Goal: Obtain resource: Obtain resource

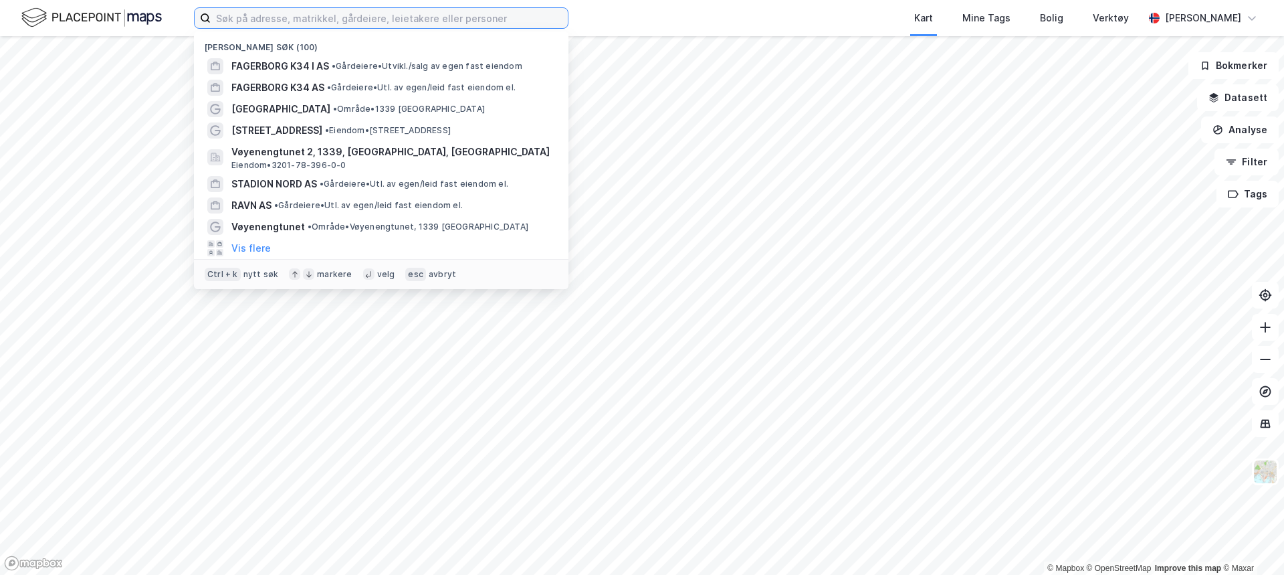
click at [301, 14] on input at bounding box center [389, 18] width 357 height 20
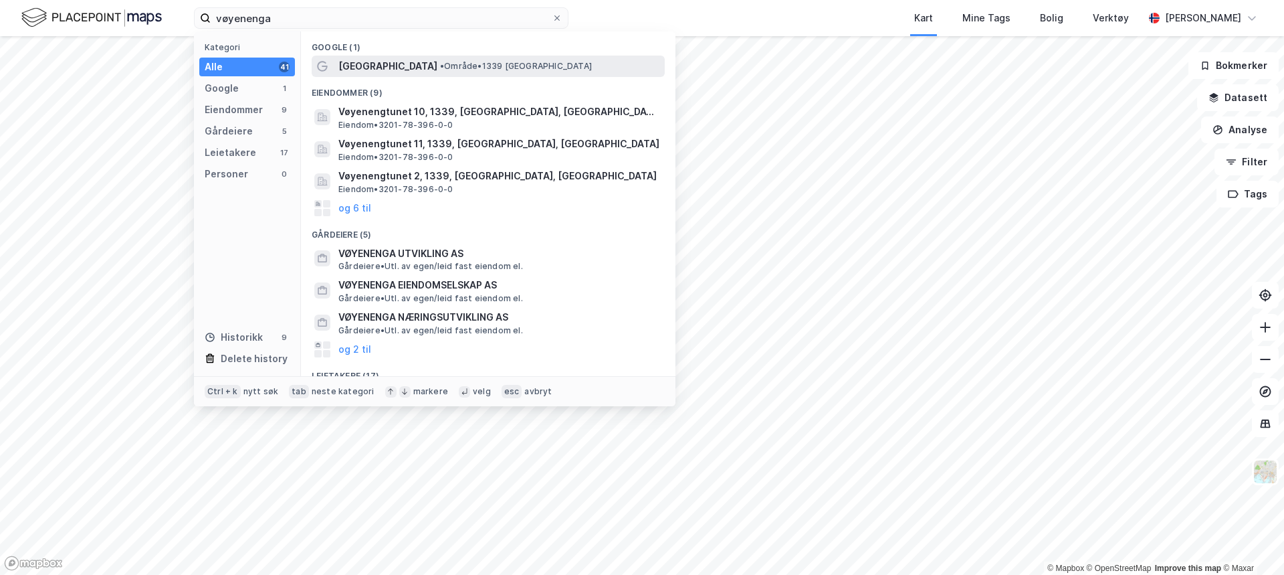
click at [387, 65] on span "[GEOGRAPHIC_DATA]" at bounding box center [387, 66] width 99 height 16
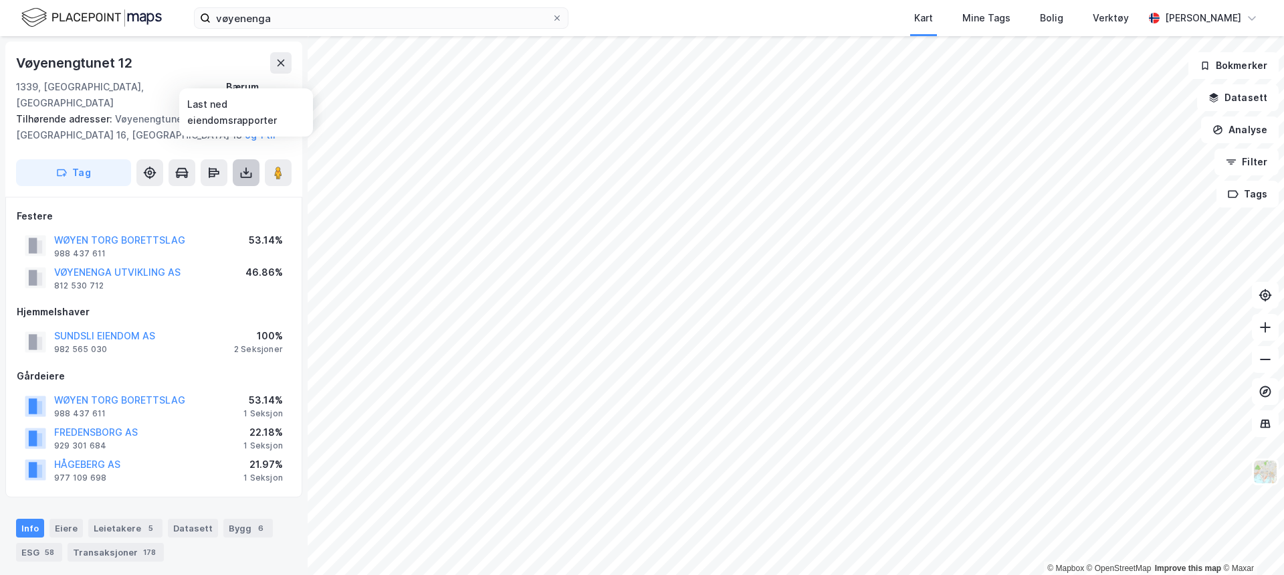
click at [243, 166] on icon at bounding box center [245, 172] width 13 height 13
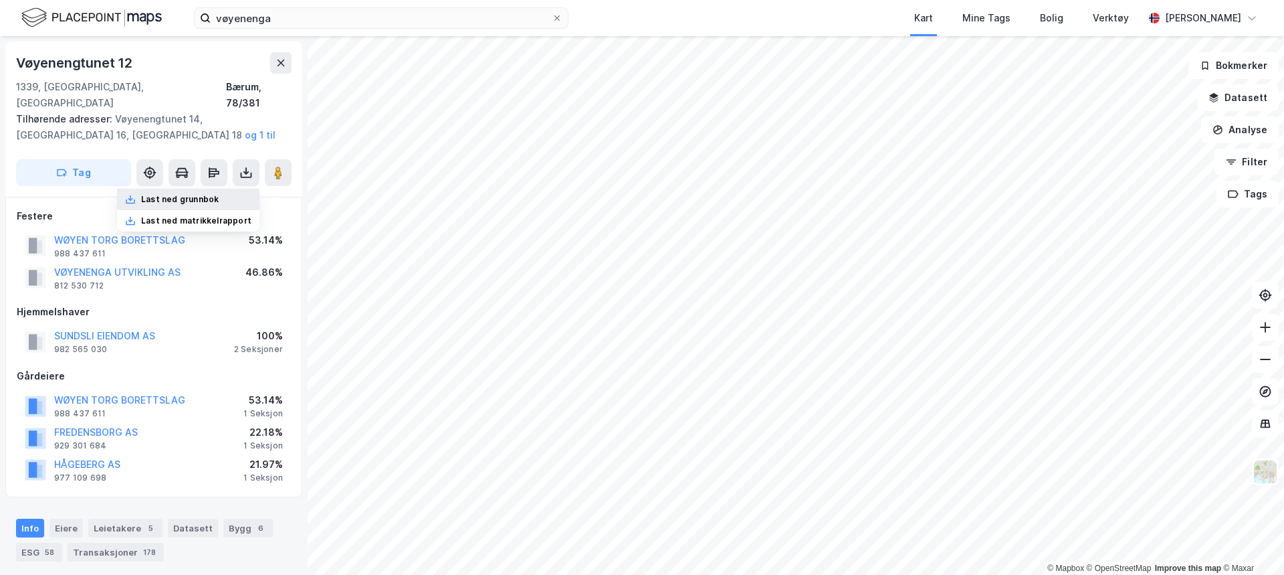
click at [219, 194] on div "Last ned grunnbok" at bounding box center [180, 199] width 78 height 11
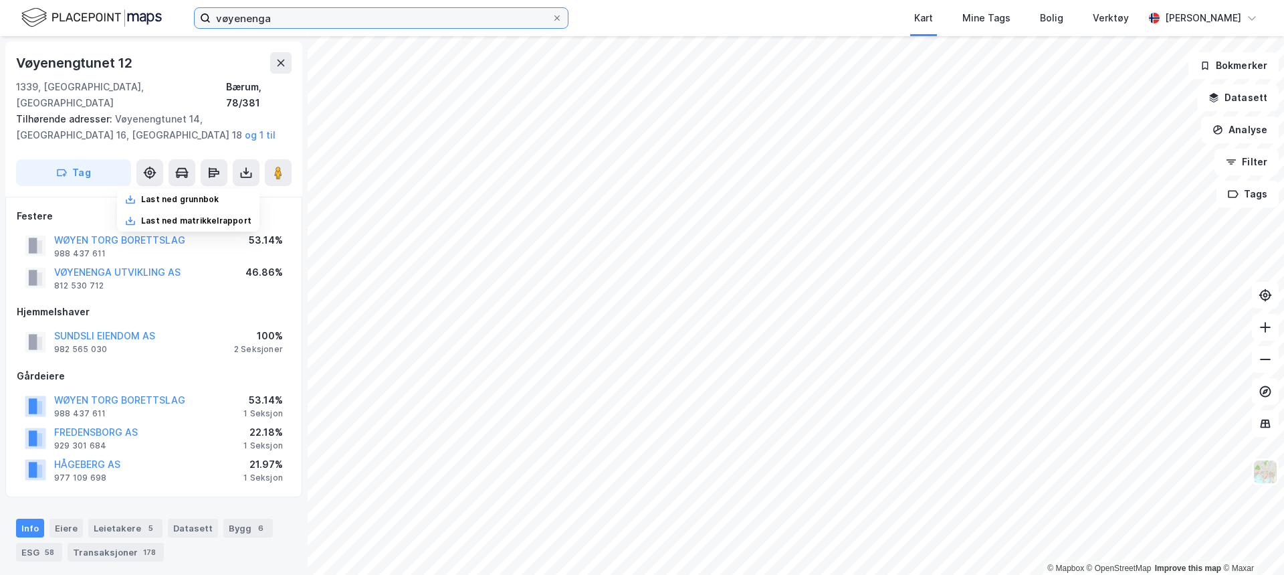
click at [260, 13] on input "vøyenenga" at bounding box center [381, 18] width 341 height 20
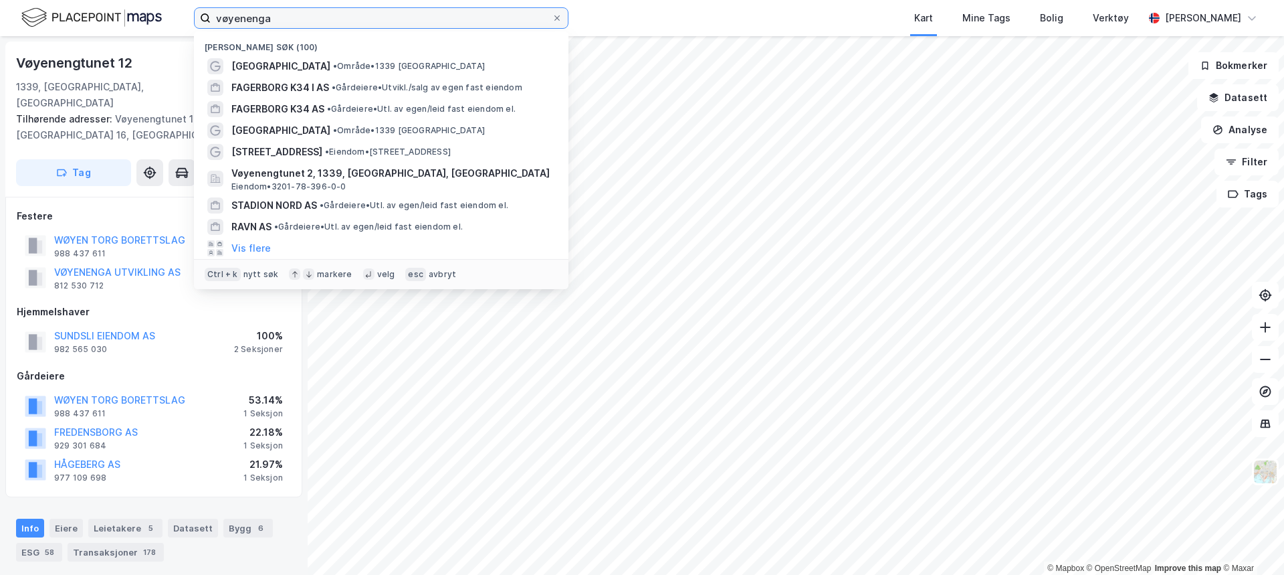
click at [260, 13] on input "vøyenenga" at bounding box center [381, 18] width 341 height 20
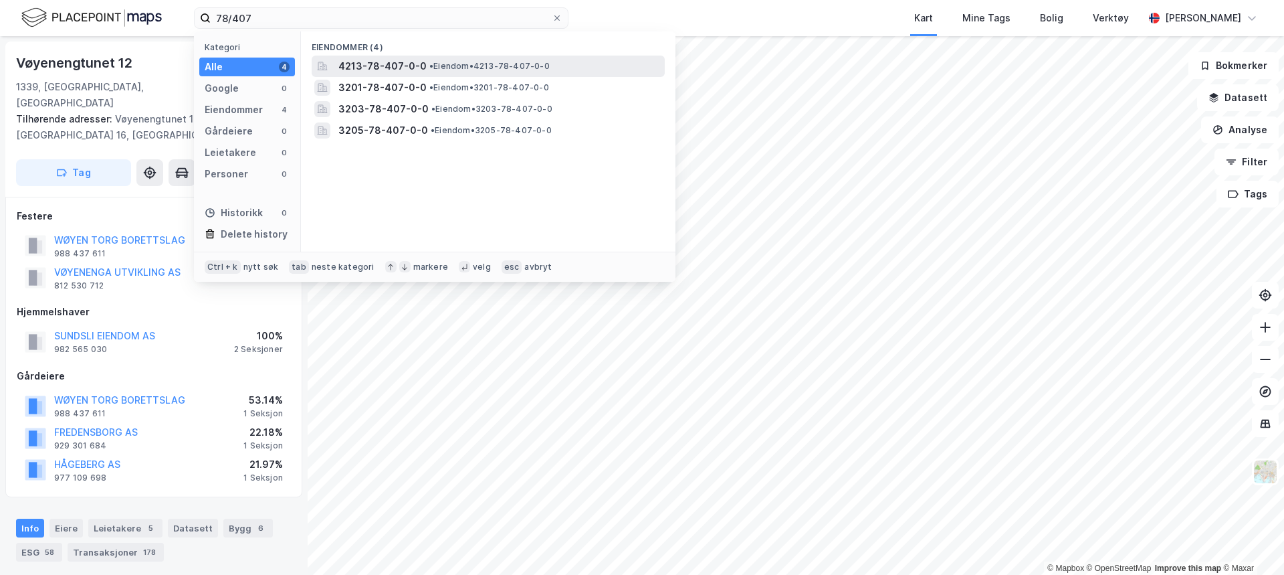
click at [389, 66] on span "4213-78-407-0-0" at bounding box center [382, 66] width 88 height 16
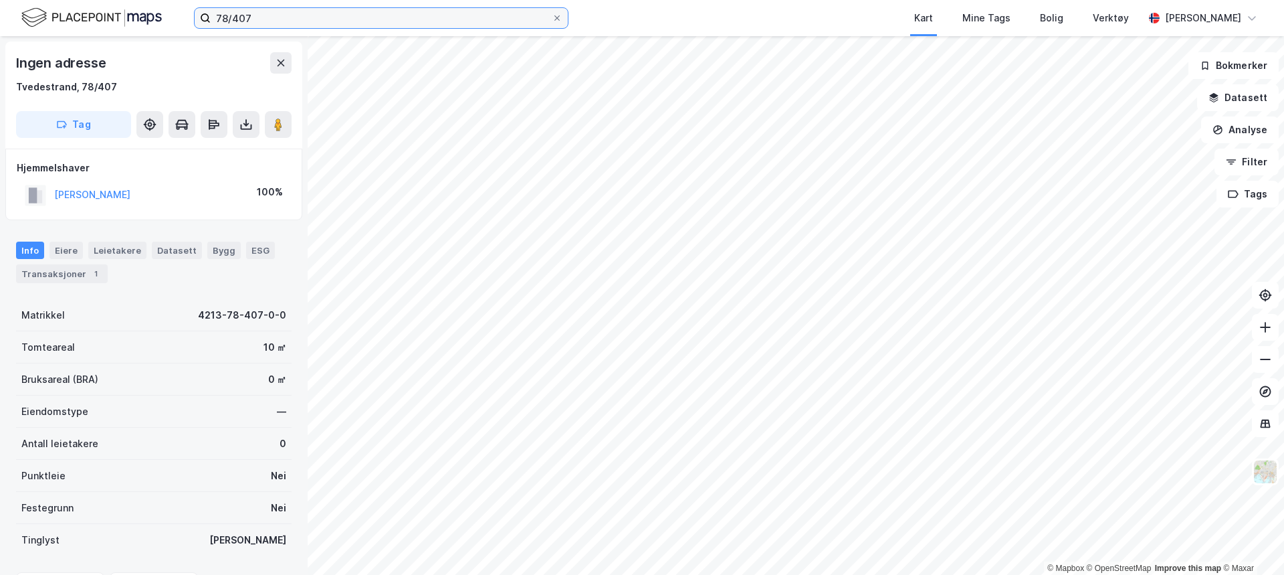
click at [288, 24] on input "78/407" at bounding box center [381, 18] width 341 height 20
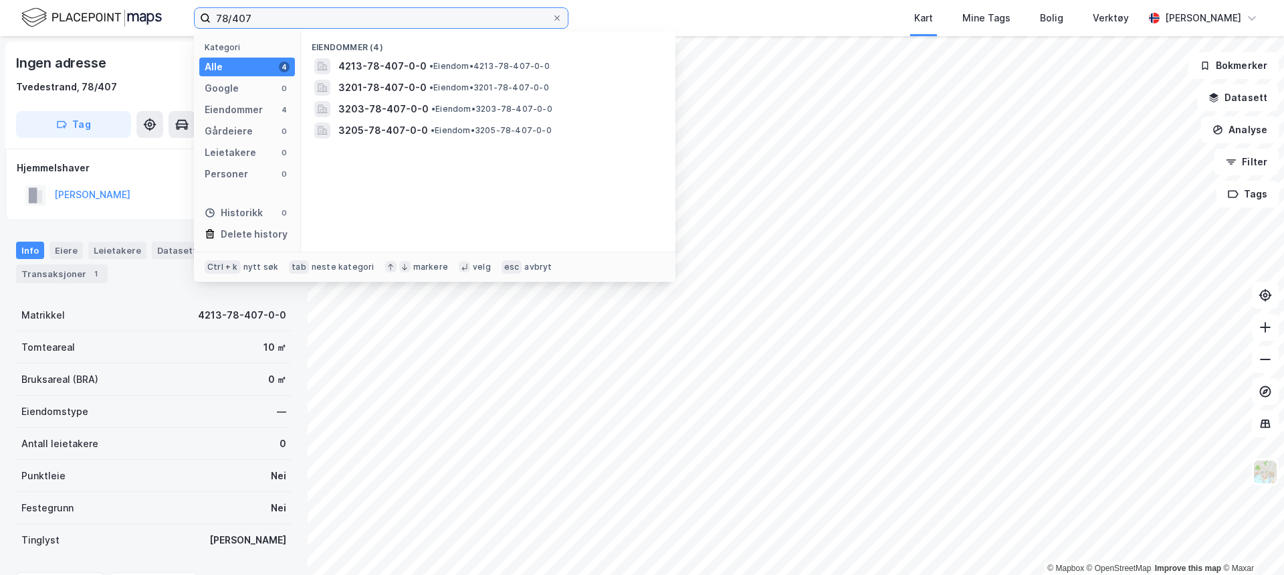
drag, startPoint x: 274, startPoint y: 21, endPoint x: 234, endPoint y: 19, distance: 40.2
click at [234, 19] on input "78/407" at bounding box center [381, 18] width 341 height 20
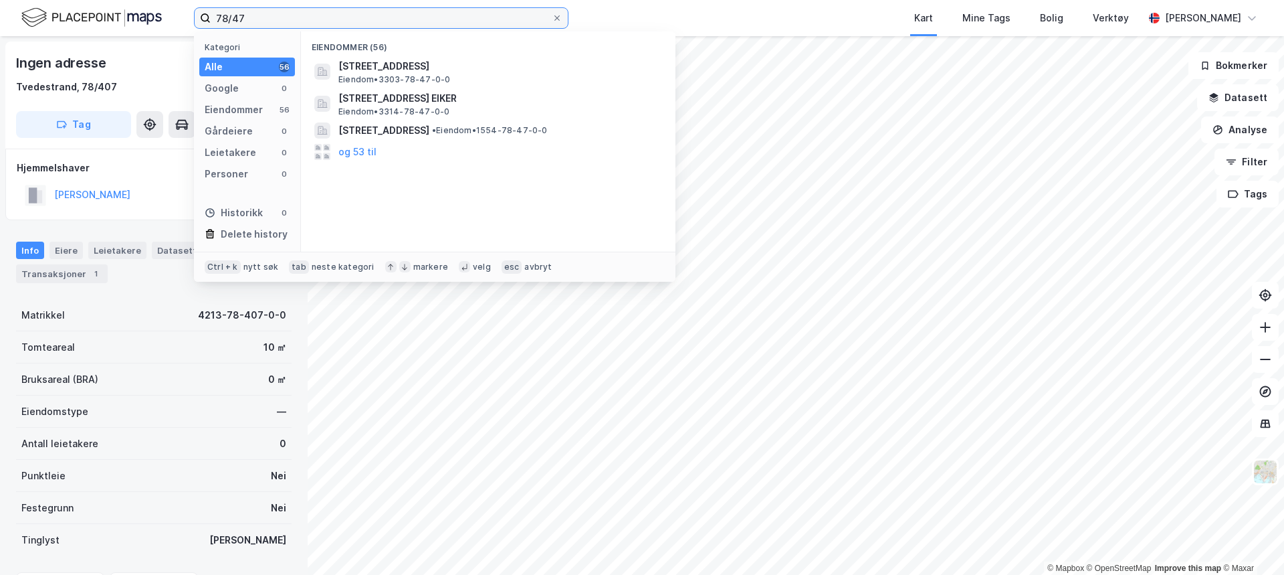
drag, startPoint x: 259, startPoint y: 19, endPoint x: 200, endPoint y: 24, distance: 59.0
click at [200, 24] on label "78/47" at bounding box center [381, 17] width 375 height 21
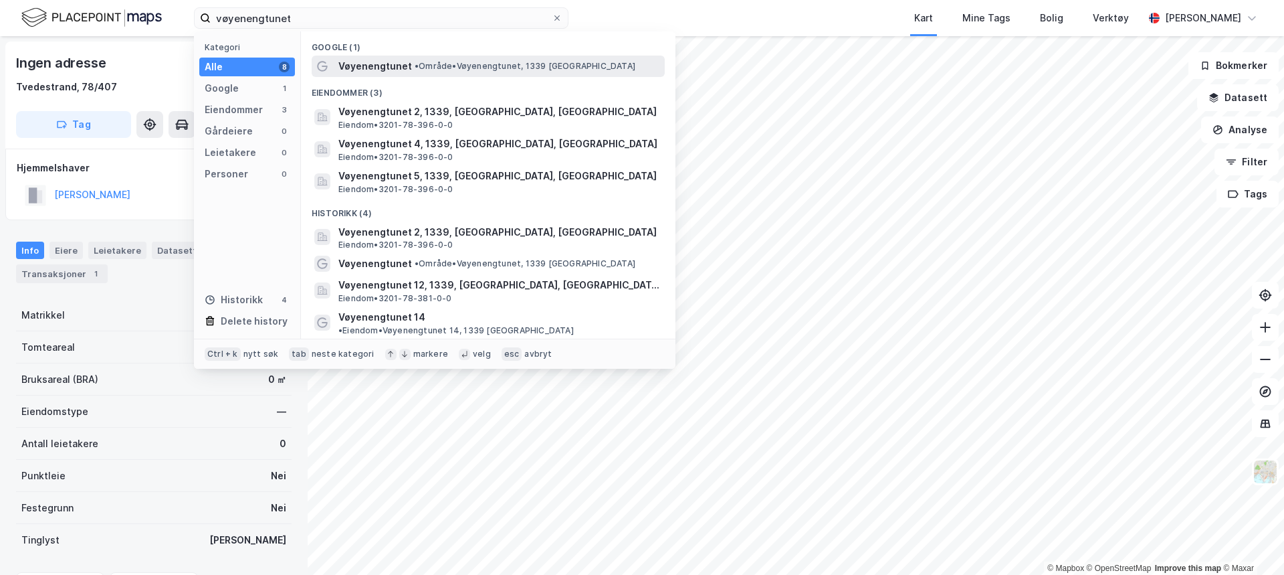
click at [523, 68] on span "• Område • Vøyenengtunet, 1339 [GEOGRAPHIC_DATA]" at bounding box center [525, 66] width 221 height 11
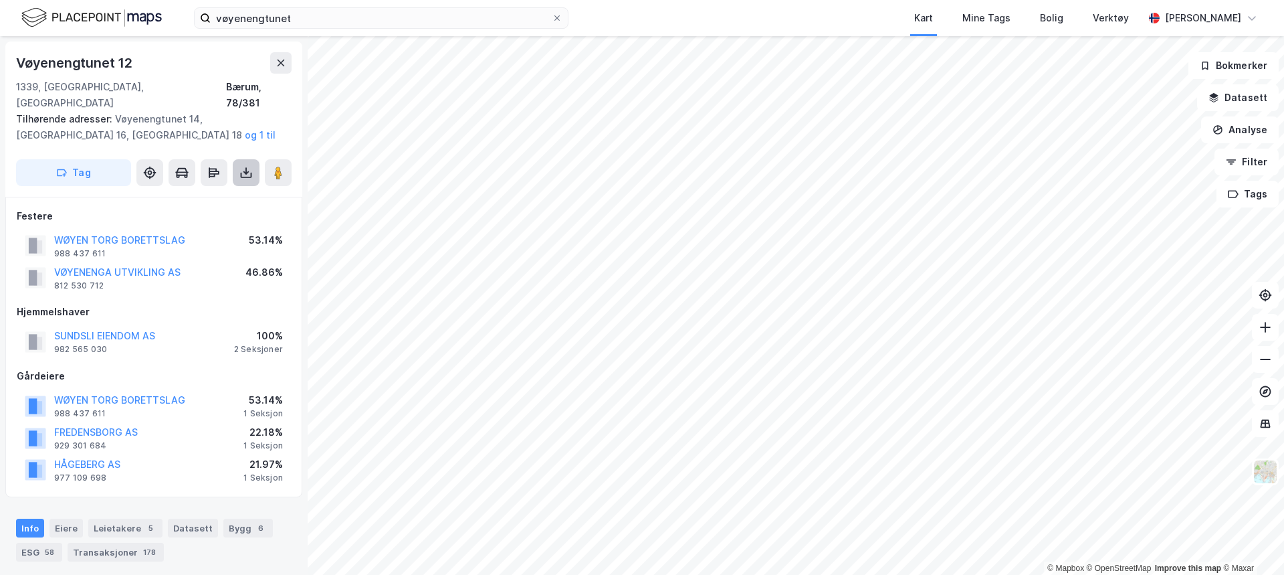
click at [239, 159] on button at bounding box center [246, 172] width 27 height 27
click at [219, 194] on div "Last ned grunnbok" at bounding box center [180, 199] width 78 height 11
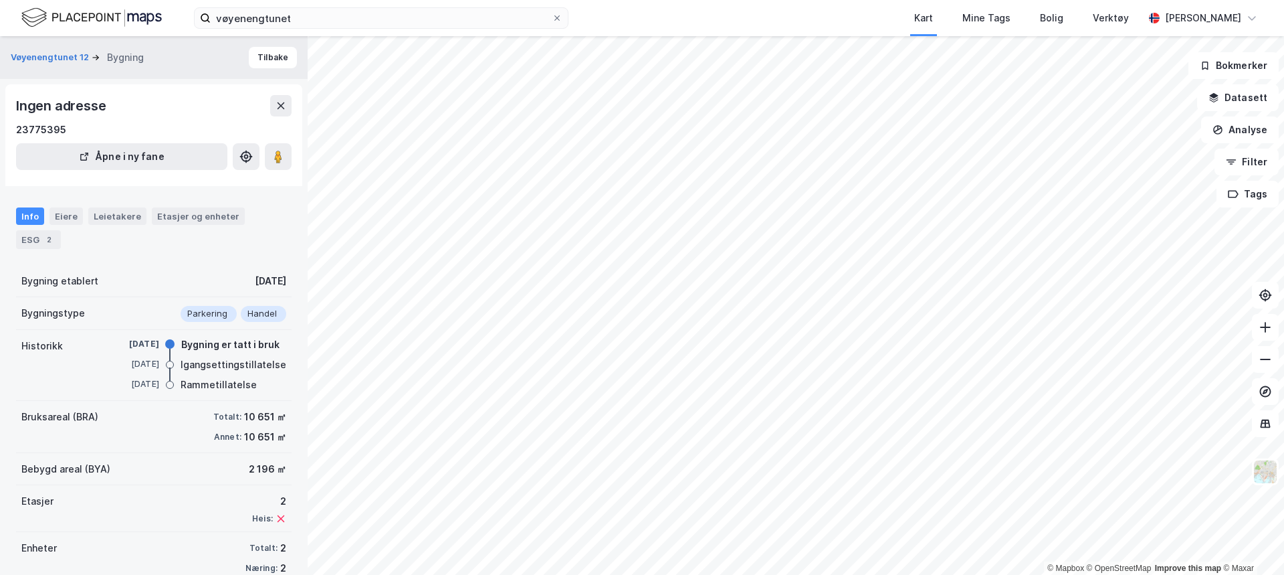
scroll to position [2, 0]
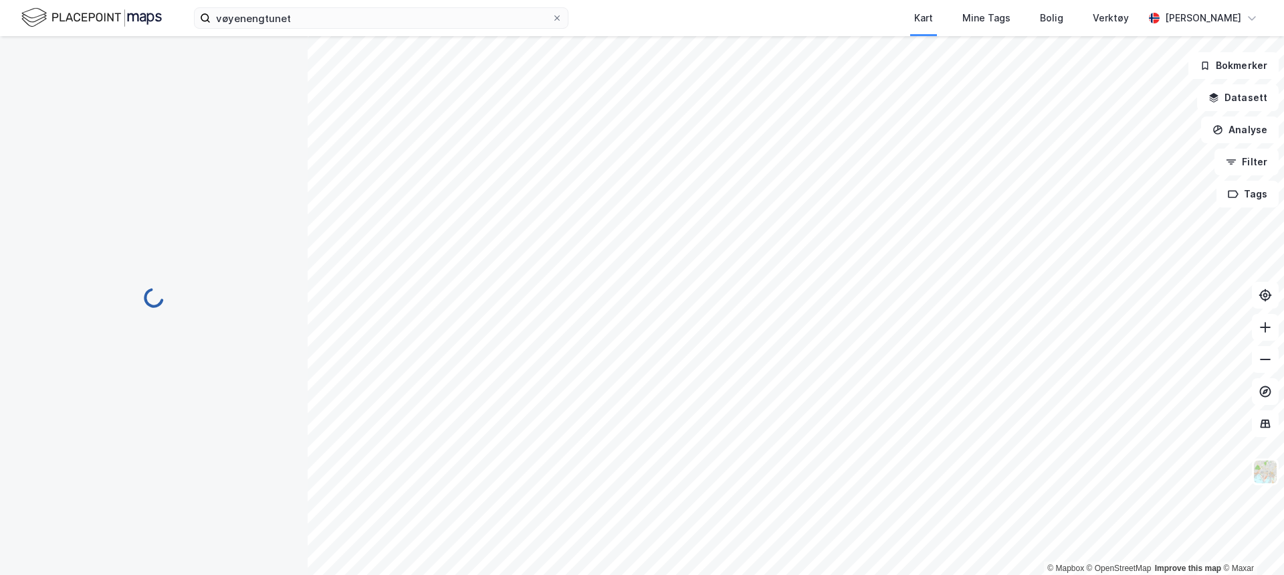
scroll to position [2, 0]
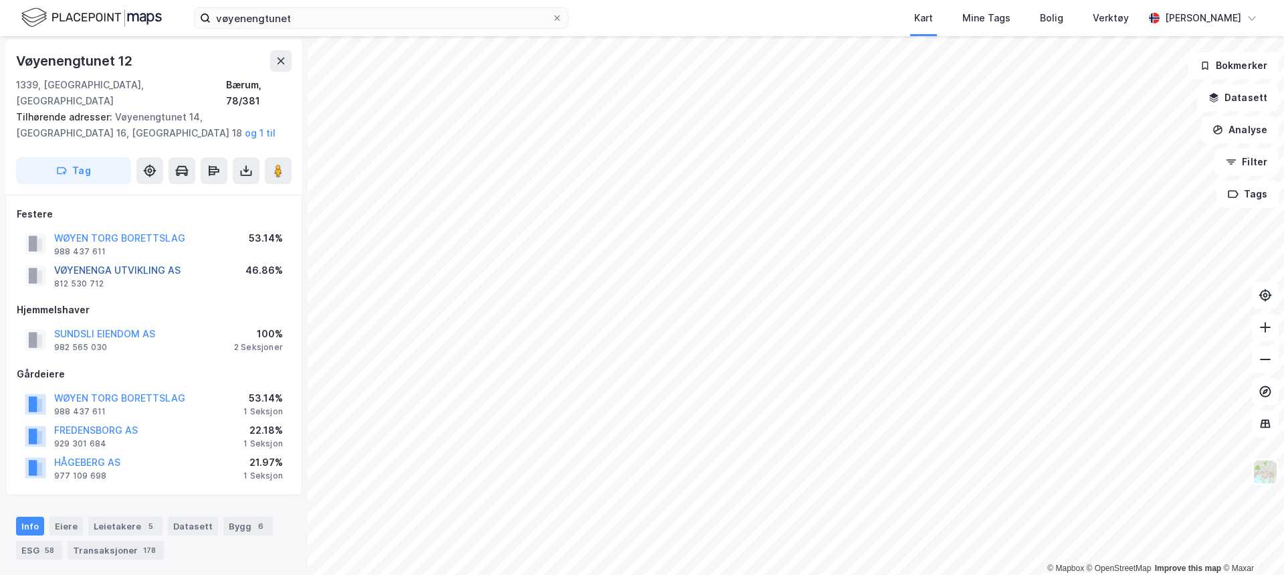
click at [0, 0] on button "VØYENENGA UTVIKLING AS" at bounding box center [0, 0] width 0 height 0
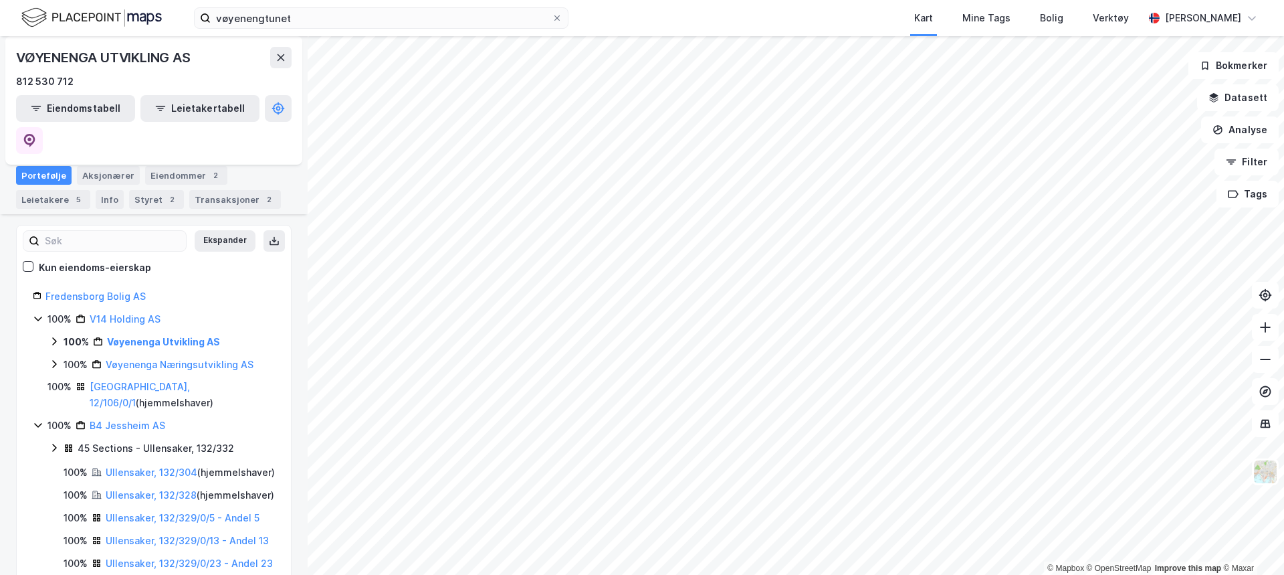
scroll to position [201, 0]
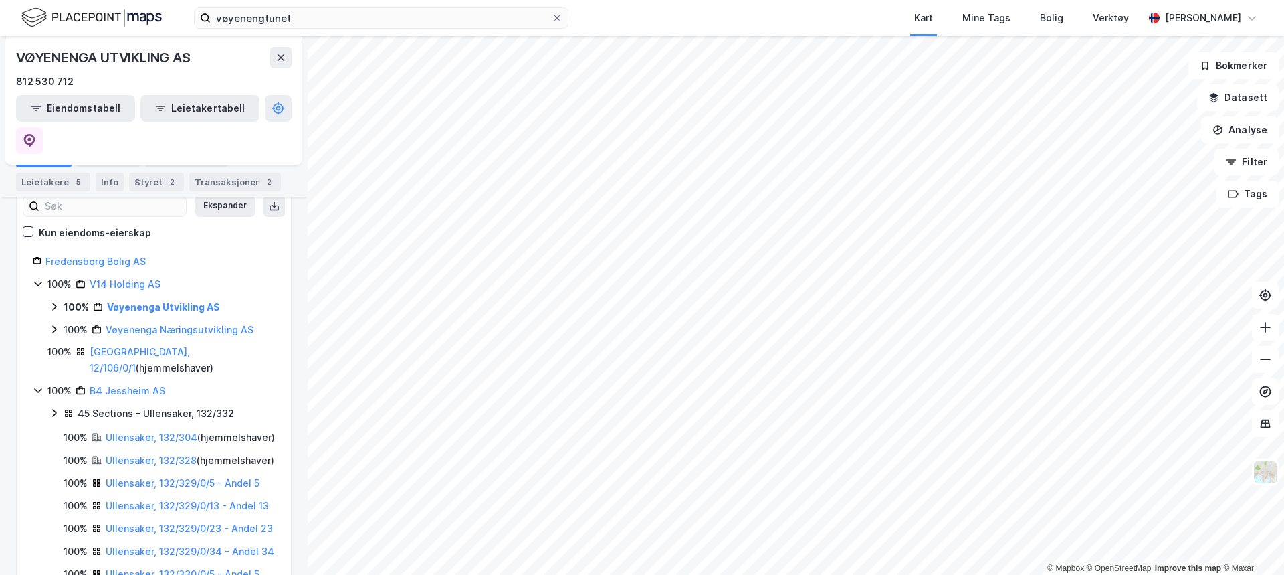
click at [60, 299] on div "100% Vøyenenga [GEOGRAPHIC_DATA] AS" at bounding box center [162, 307] width 226 height 16
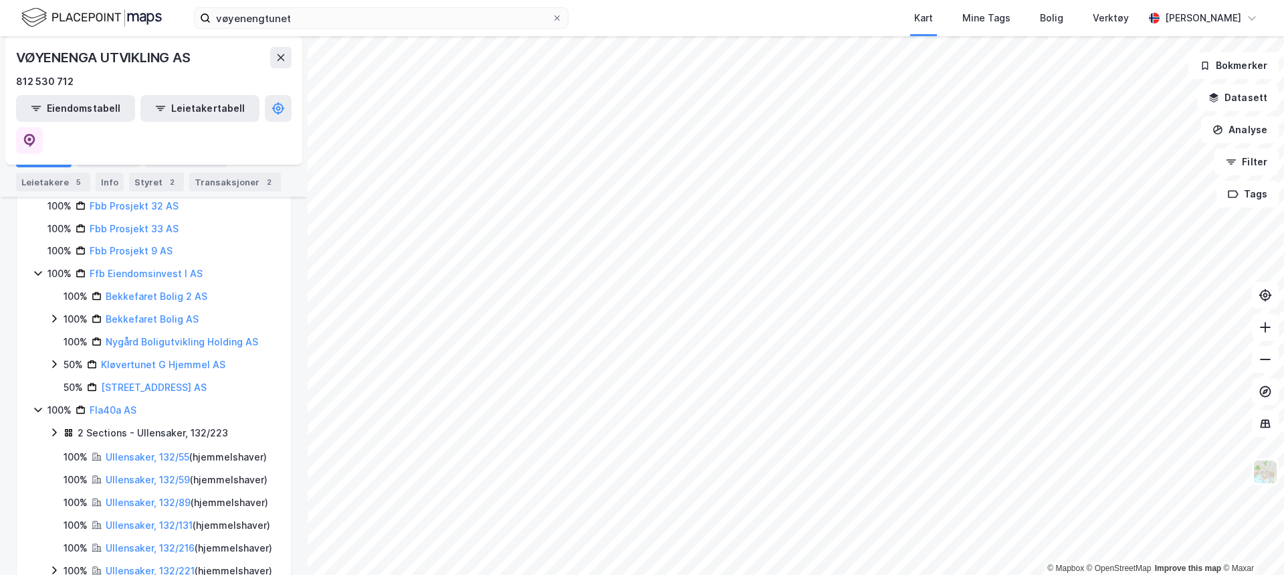
scroll to position [1739, 0]
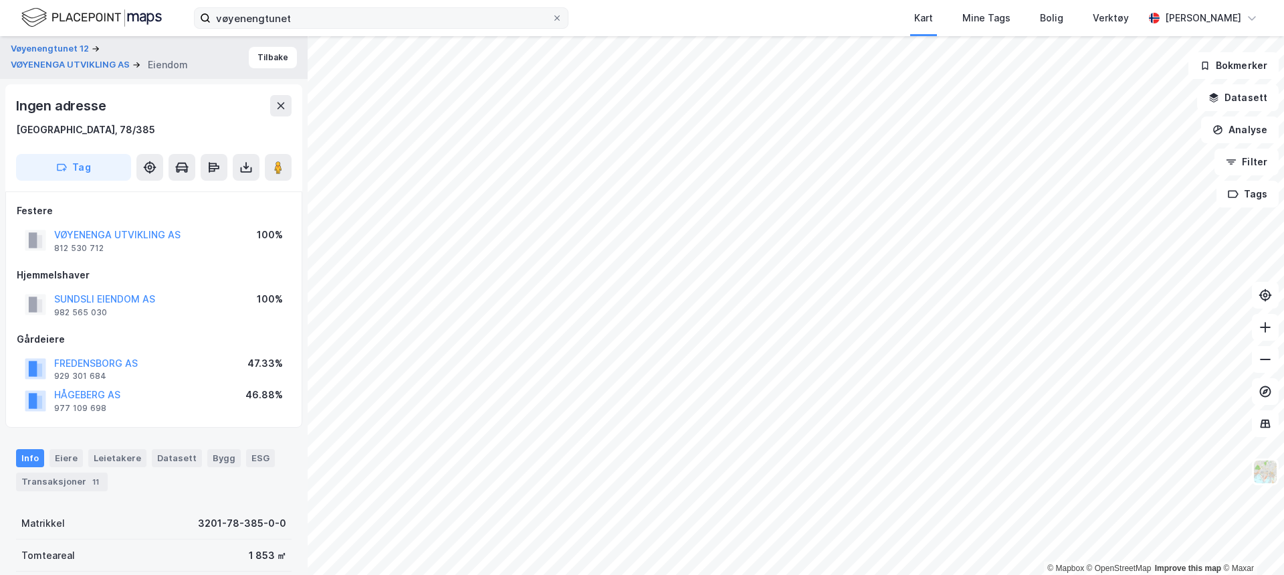
scroll to position [2, 0]
click at [252, 163] on icon at bounding box center [245, 165] width 13 height 13
click at [239, 190] on div "Last ned grunnbok" at bounding box center [188, 191] width 142 height 21
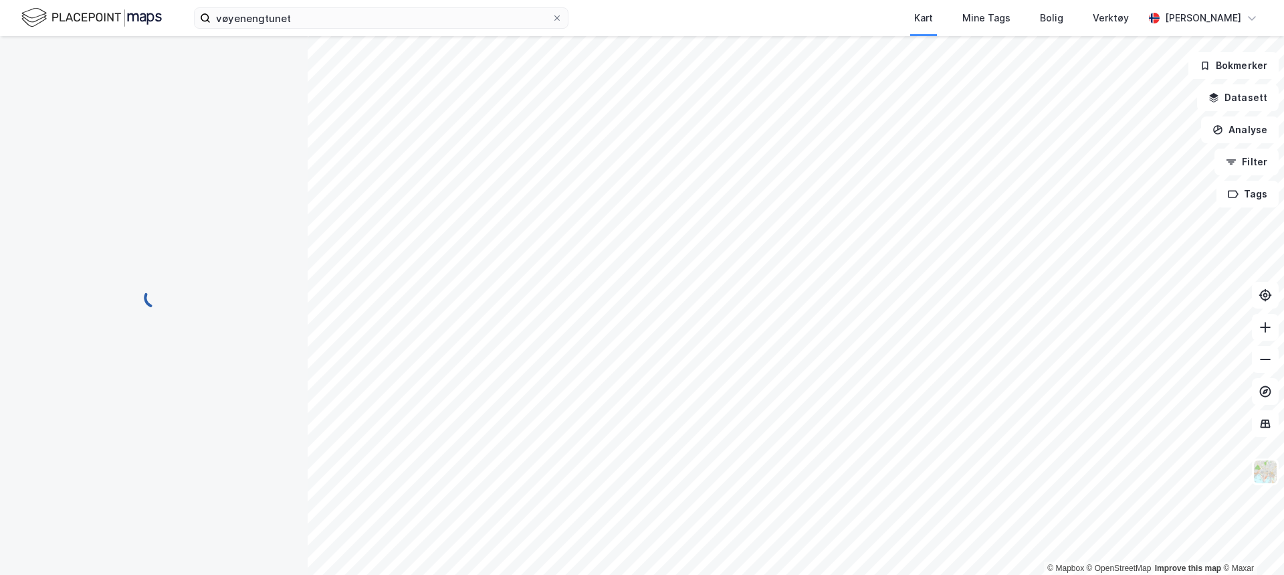
scroll to position [0, 0]
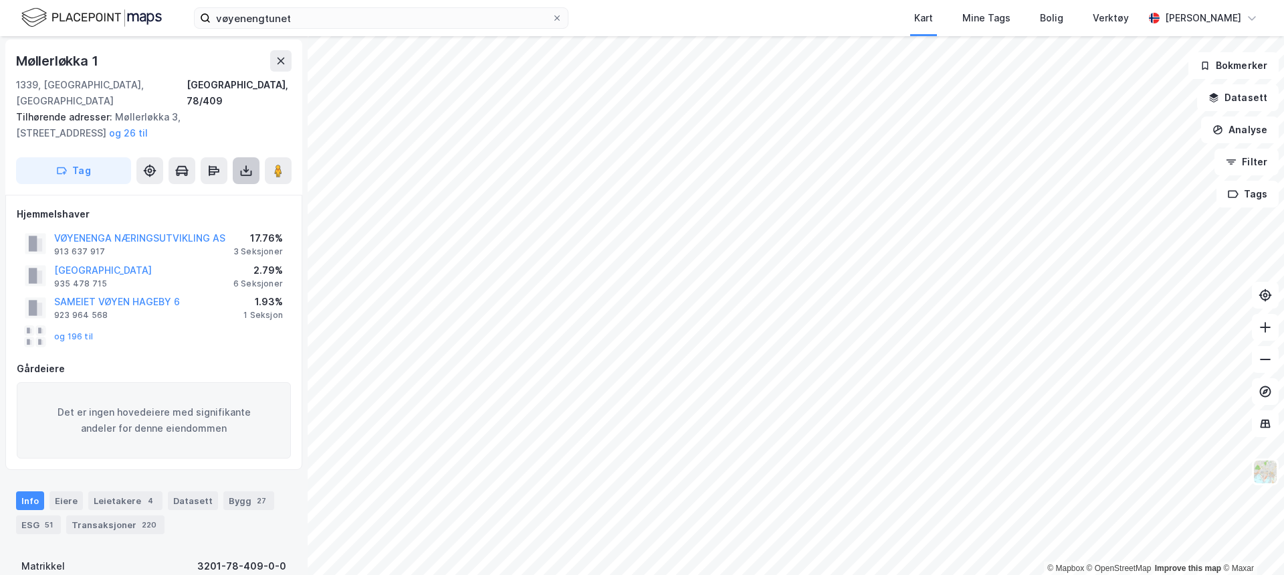
click at [254, 158] on button at bounding box center [246, 170] width 27 height 27
click at [223, 188] on div "Last ned grunnbok" at bounding box center [188, 197] width 142 height 21
click at [0, 0] on button "VØYENENGA NÆRINGSUTVIKLING AS" at bounding box center [0, 0] width 0 height 0
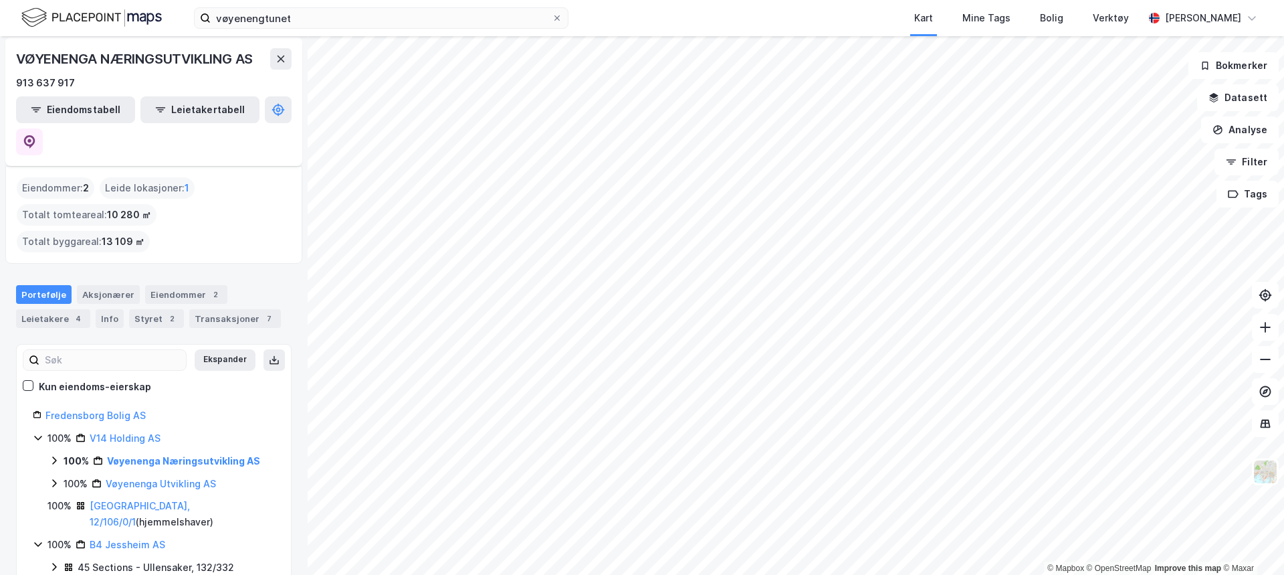
scroll to position [67, 0]
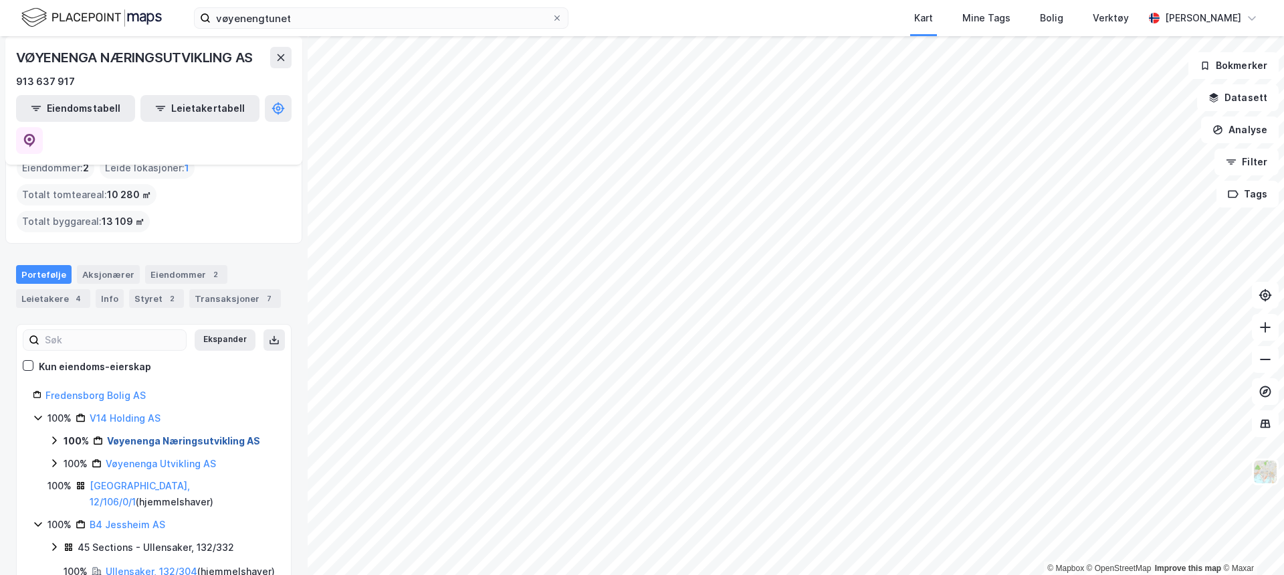
click at [125, 435] on link "Vøyenenga Næringsutvikling AS" at bounding box center [183, 440] width 153 height 11
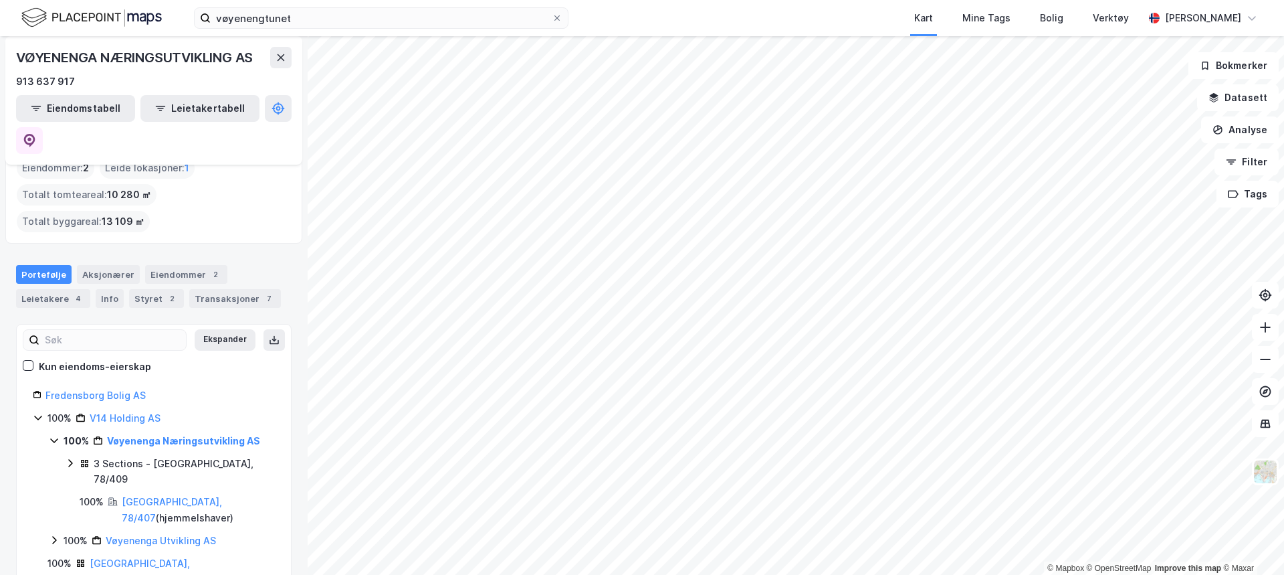
click at [149, 456] on div "3 Sections - [GEOGRAPHIC_DATA], 78/409" at bounding box center [184, 472] width 181 height 32
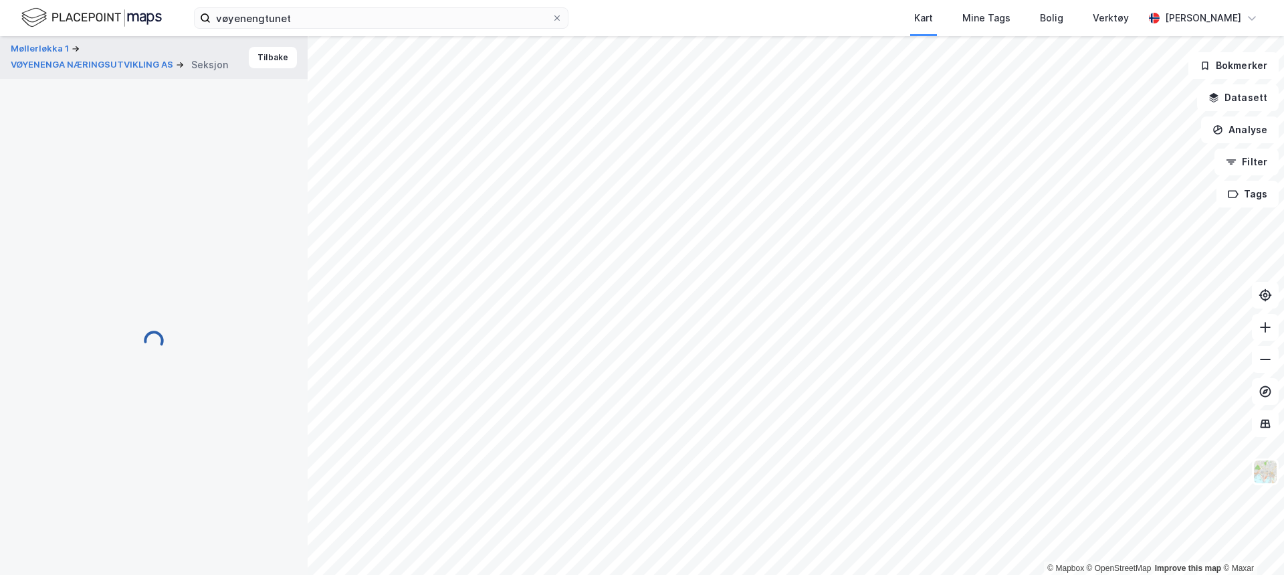
scroll to position [2, 0]
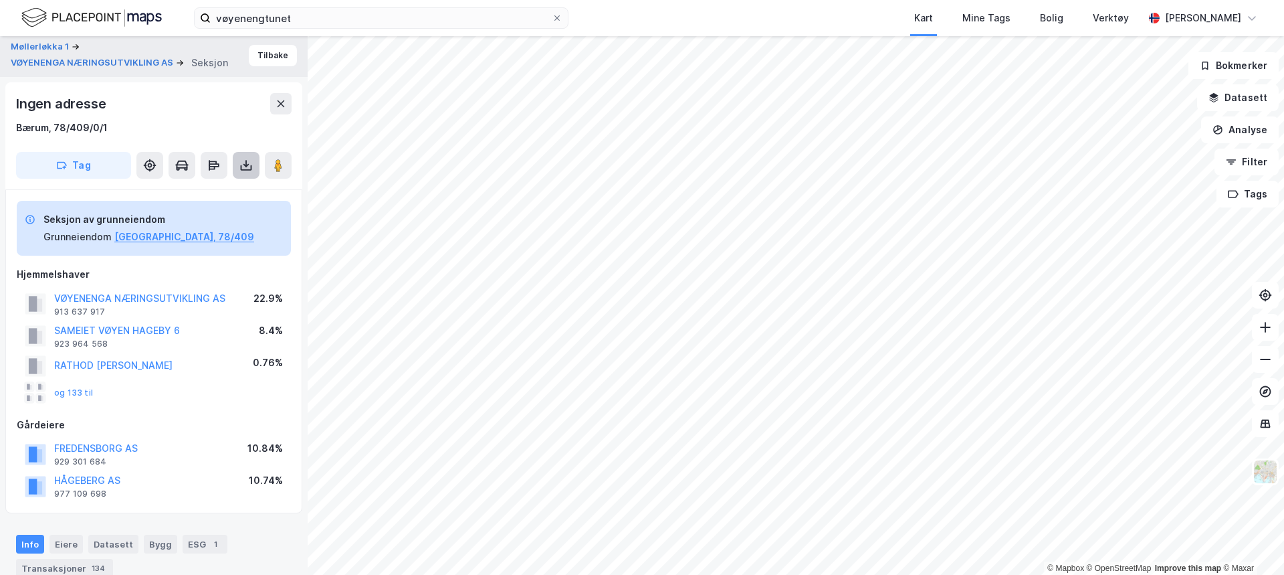
click at [241, 167] on icon at bounding box center [246, 167] width 11 height 5
click at [235, 190] on div "Last ned grunnbok" at bounding box center [188, 191] width 142 height 21
click at [0, 0] on button "VØYENENGA NÆRINGSUTVIKLING AS" at bounding box center [0, 0] width 0 height 0
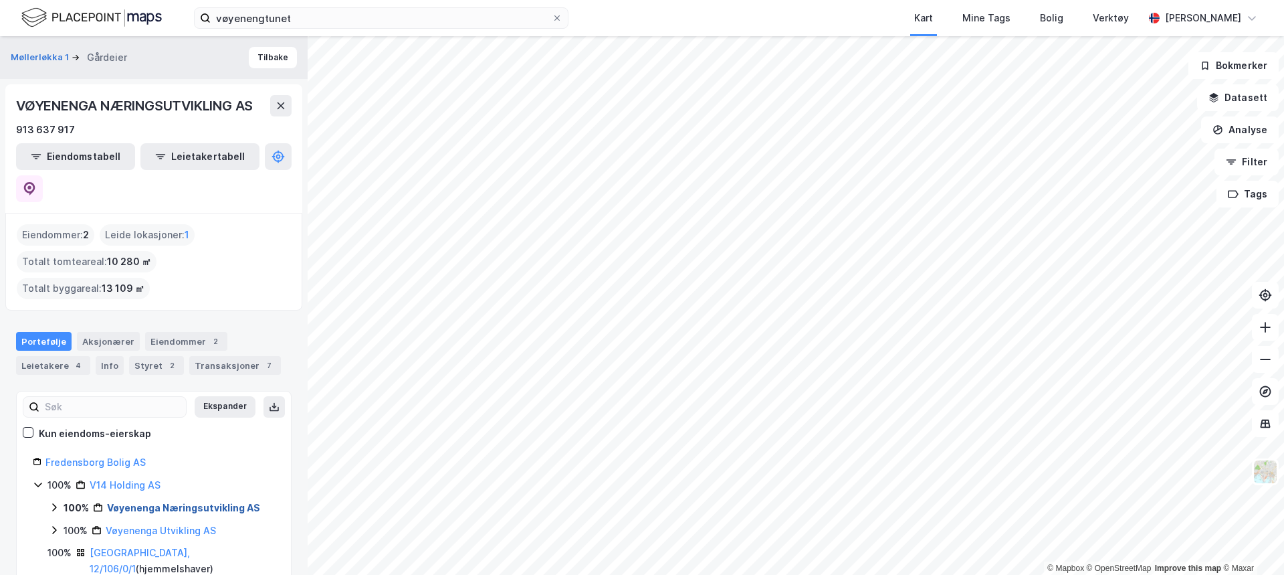
click at [150, 502] on link "Vøyenenga Næringsutvikling AS" at bounding box center [183, 507] width 153 height 11
click at [141, 522] on div "3 Sections - [GEOGRAPHIC_DATA], 78/409" at bounding box center [184, 538] width 181 height 32
click at [188, 563] on link "[GEOGRAPHIC_DATA], 78/409/0/2" at bounding box center [188, 576] width 100 height 27
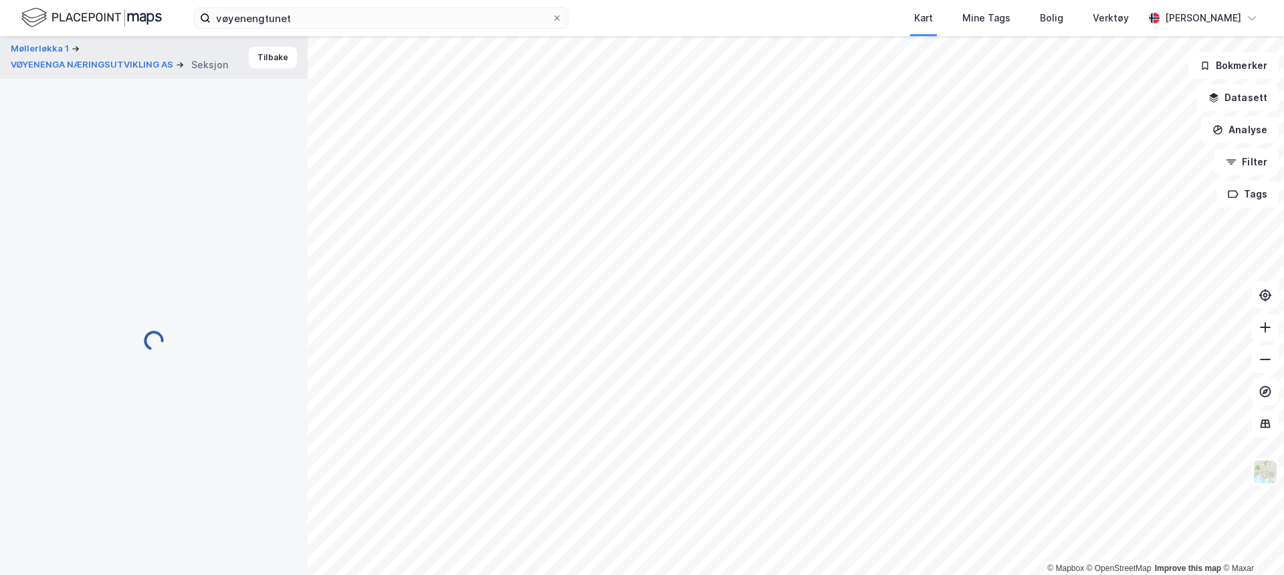
scroll to position [2, 0]
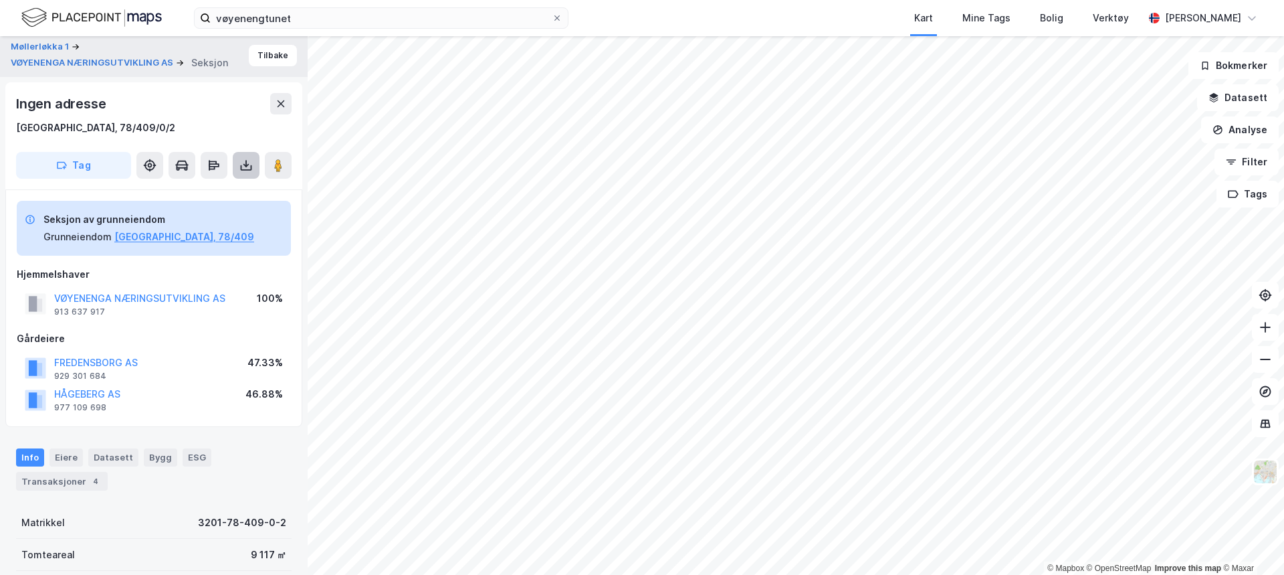
click at [244, 171] on icon at bounding box center [245, 165] width 13 height 13
click at [211, 192] on div "Last ned grunnbok" at bounding box center [180, 192] width 78 height 11
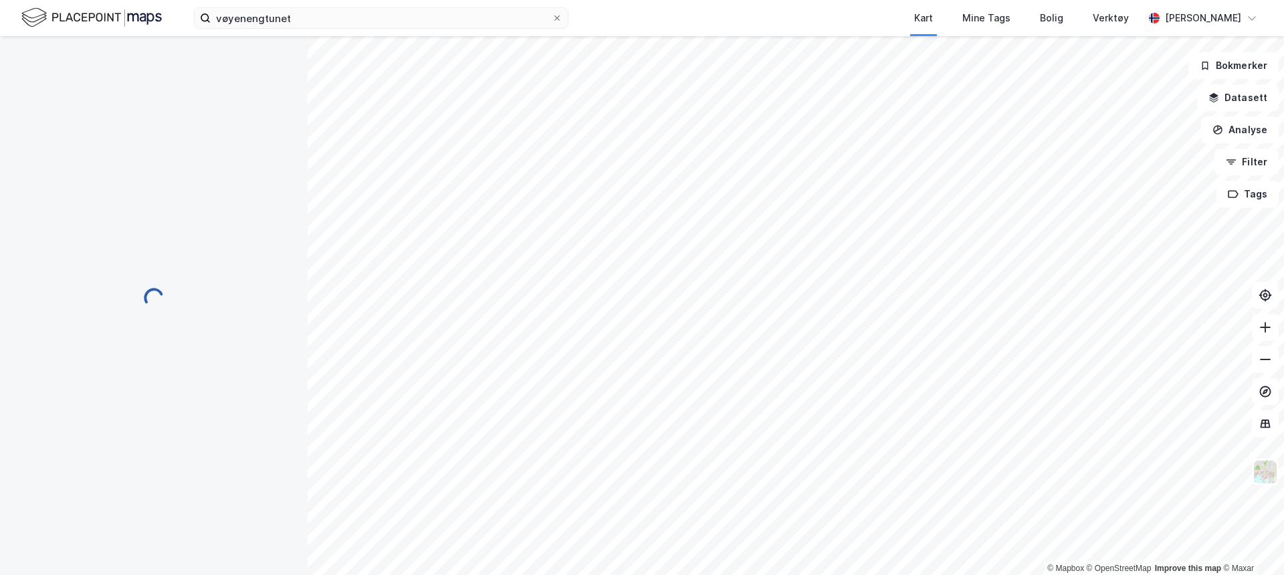
scroll to position [2, 0]
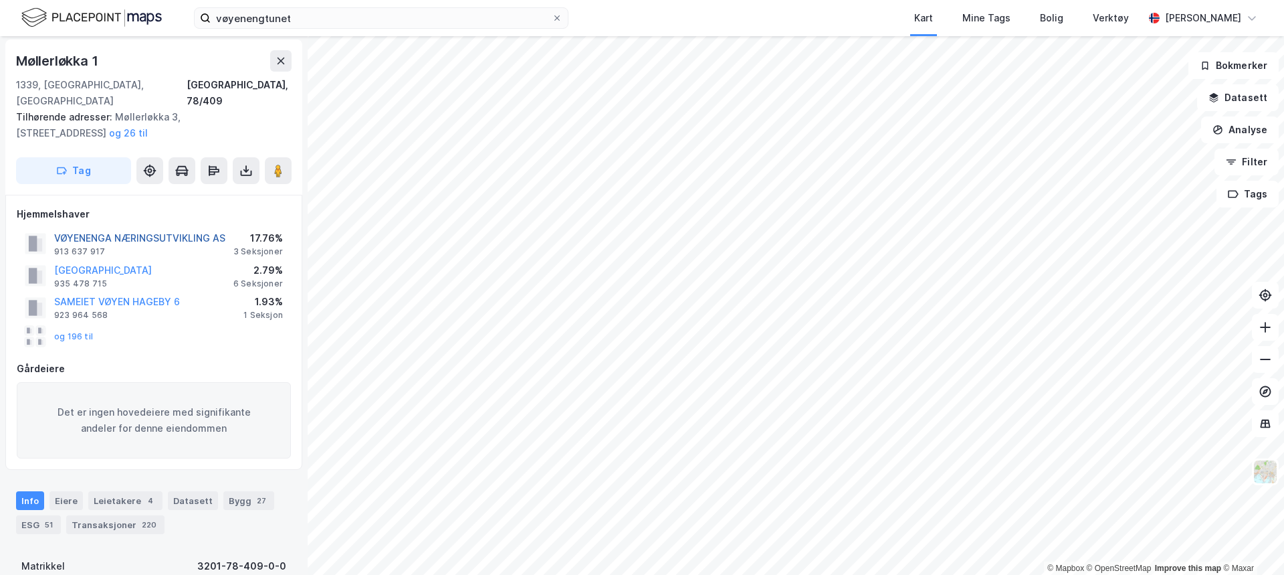
click at [0, 0] on button "VØYENENGA NÆRINGSUTVIKLING AS" at bounding box center [0, 0] width 0 height 0
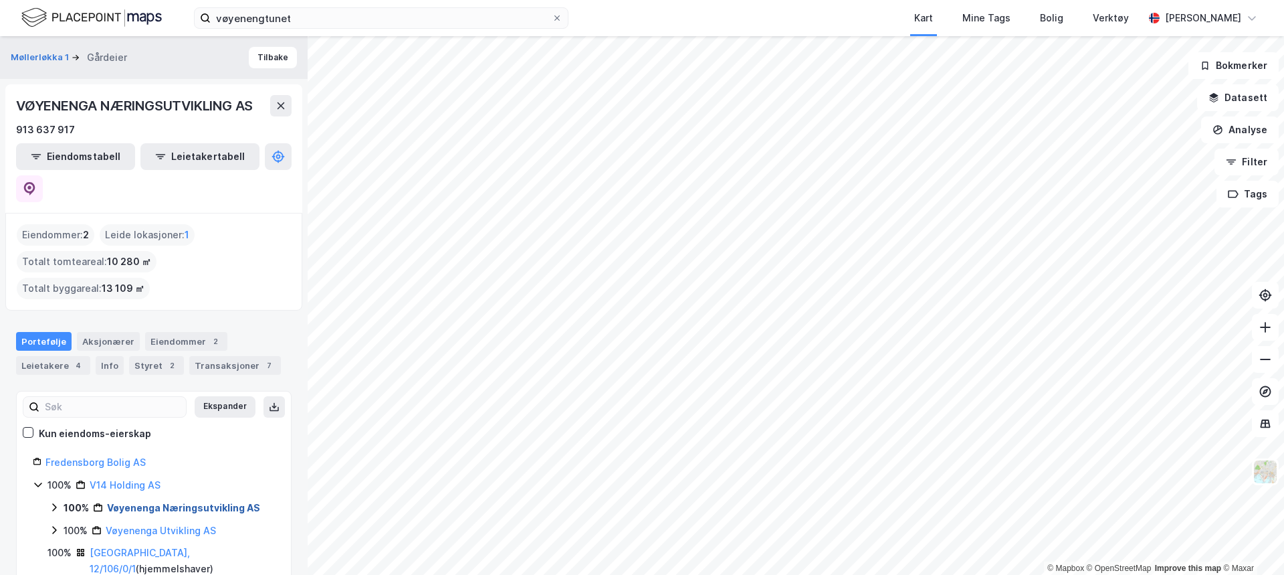
click at [124, 502] on link "Vøyenenga Næringsutvikling AS" at bounding box center [183, 507] width 153 height 11
click at [173, 522] on div "3 Sections - [GEOGRAPHIC_DATA], 78/409" at bounding box center [184, 538] width 181 height 32
click at [197, 563] on link "[GEOGRAPHIC_DATA], 78/409/0/2" at bounding box center [188, 576] width 100 height 27
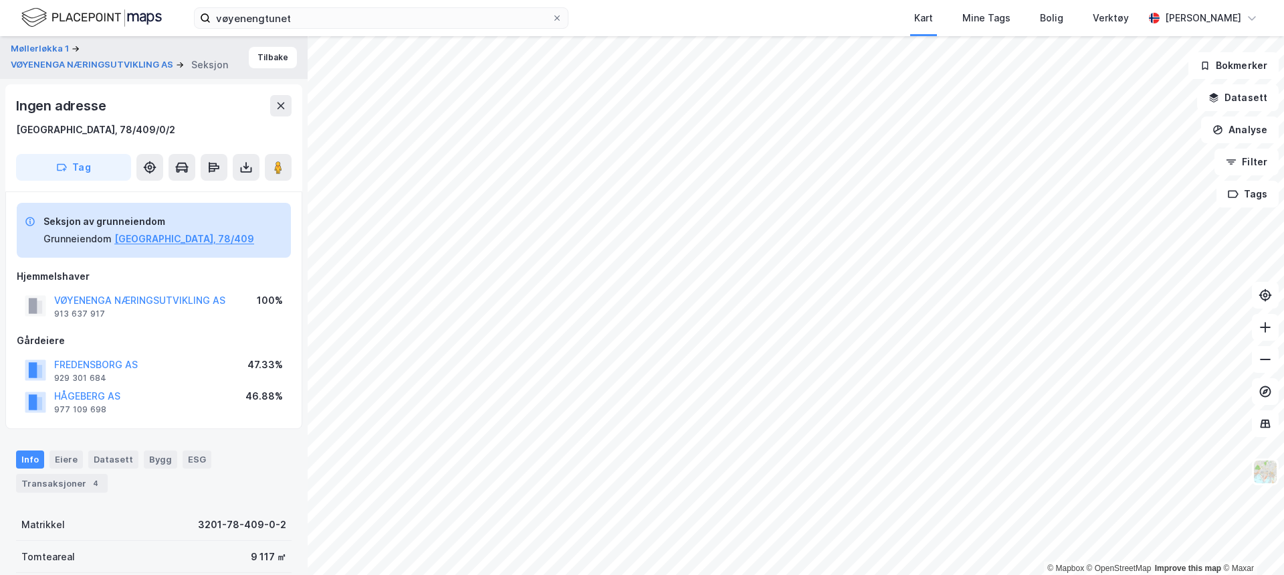
scroll to position [2, 0]
click at [254, 170] on button at bounding box center [246, 165] width 27 height 27
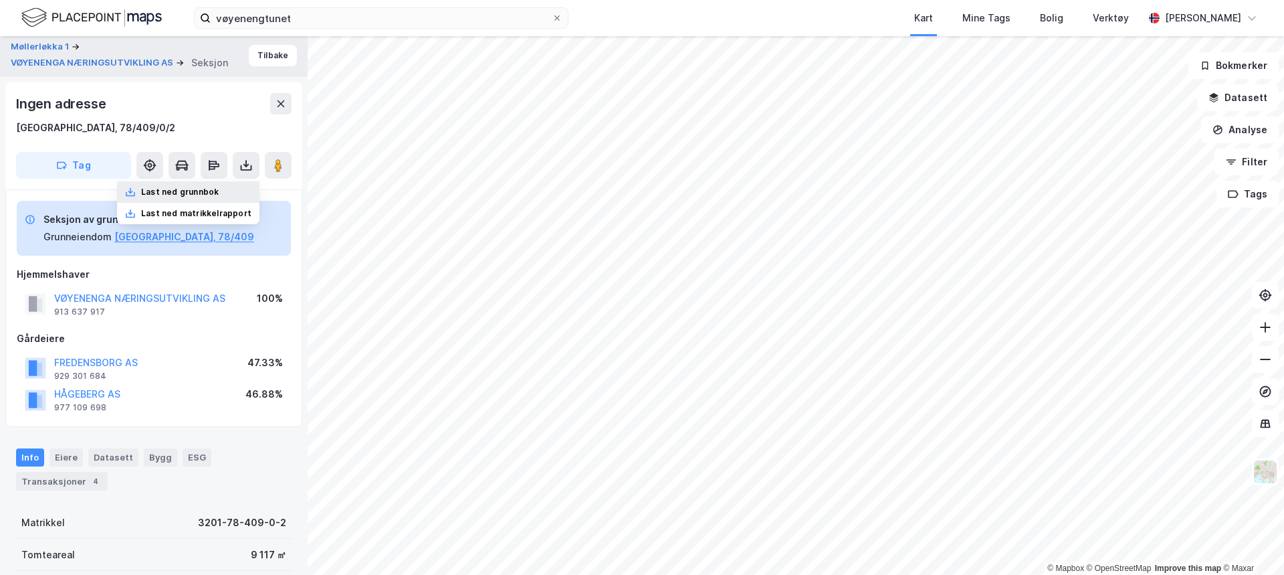
click at [232, 195] on div "Last ned grunnbok" at bounding box center [188, 191] width 142 height 21
click at [0, 0] on button "VØYENENGA NÆRINGSUTVIKLING AS" at bounding box center [0, 0] width 0 height 0
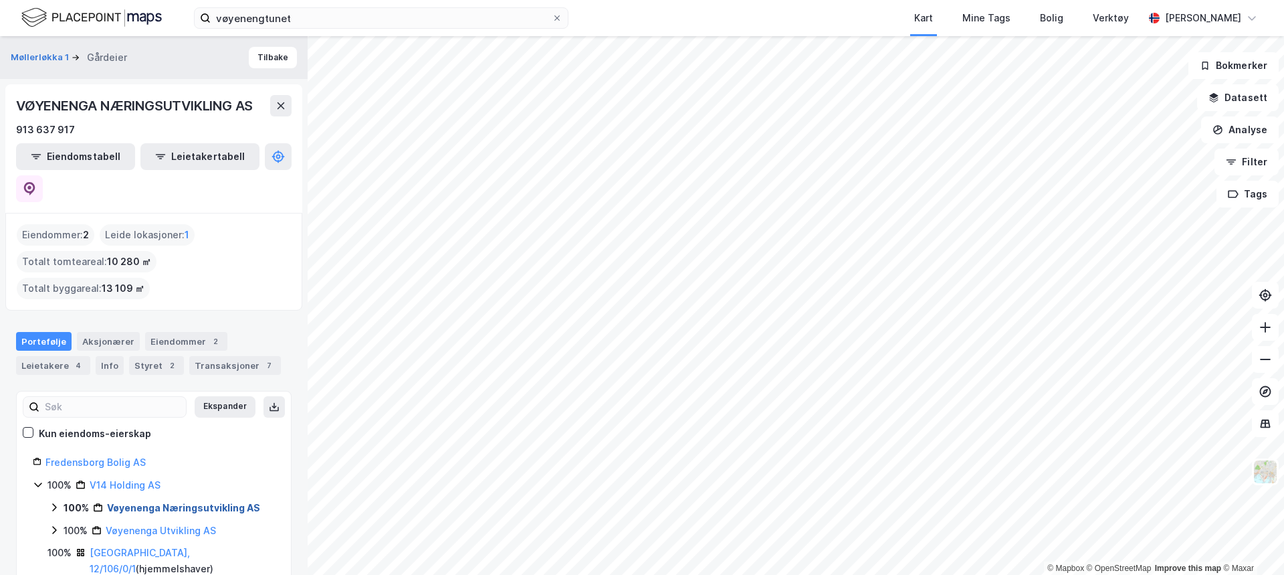
click at [110, 502] on link "Vøyenenga Næringsutvikling AS" at bounding box center [183, 507] width 153 height 11
click at [156, 522] on div "3 Sections - [GEOGRAPHIC_DATA], 78/409" at bounding box center [184, 538] width 181 height 32
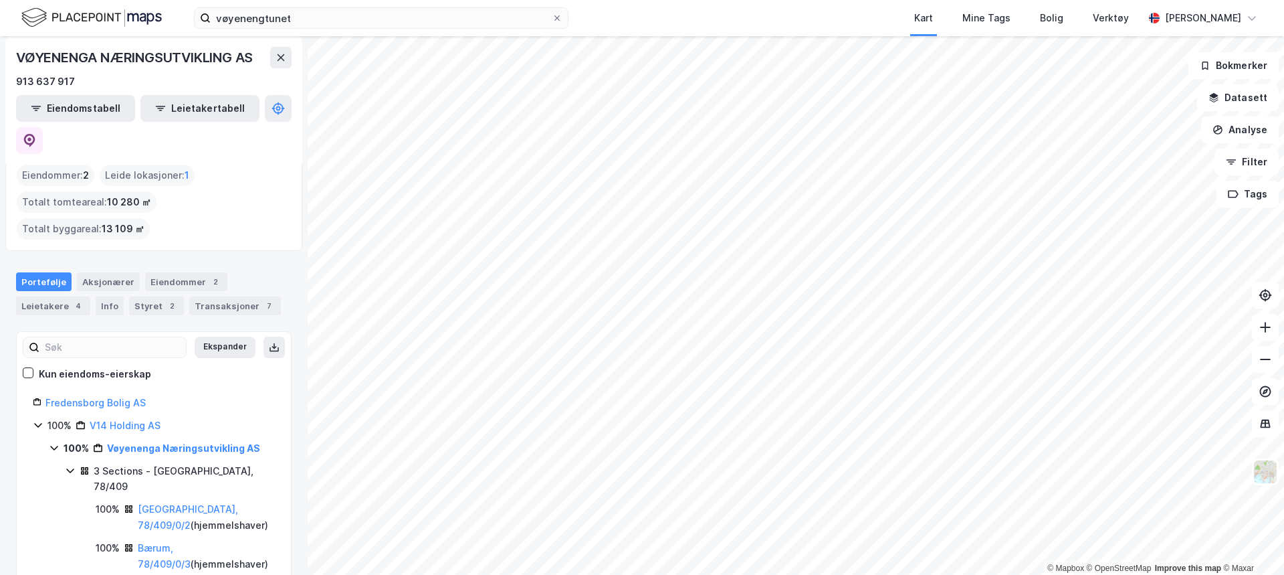
scroll to position [67, 0]
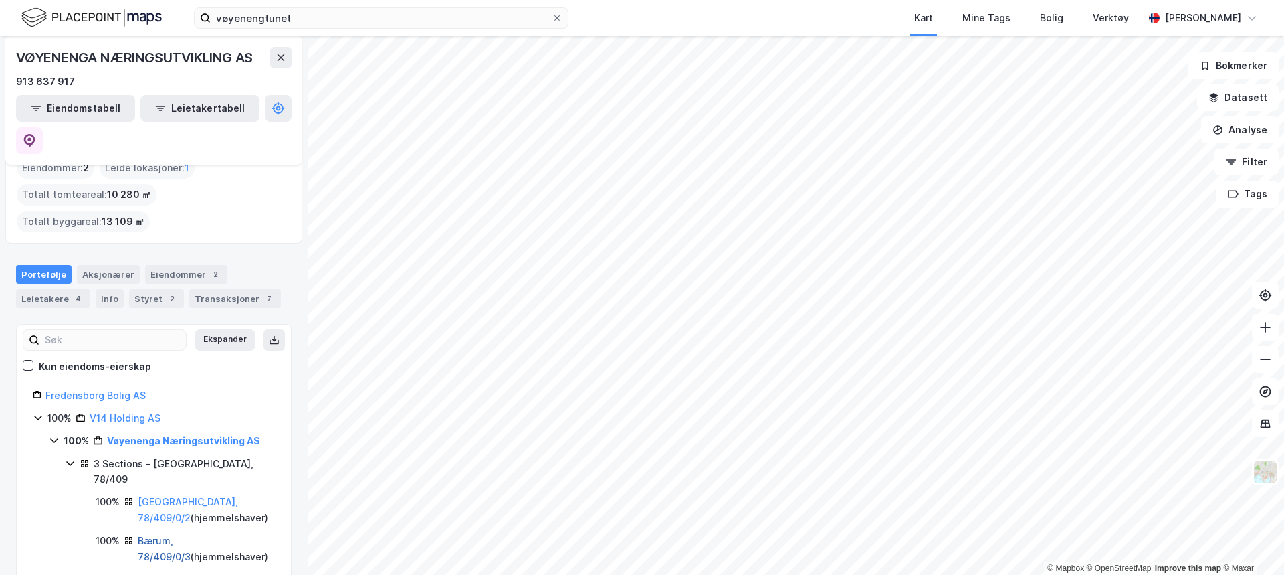
click at [185, 534] on link "Bærum, 78/409/0/3" at bounding box center [164, 547] width 53 height 27
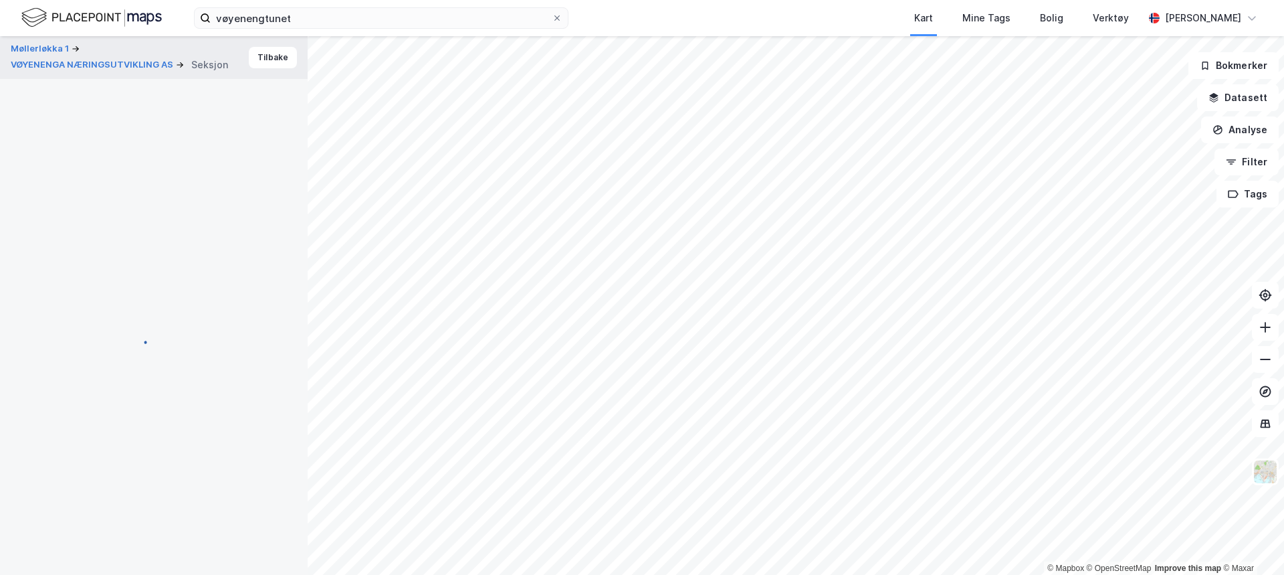
scroll to position [2, 0]
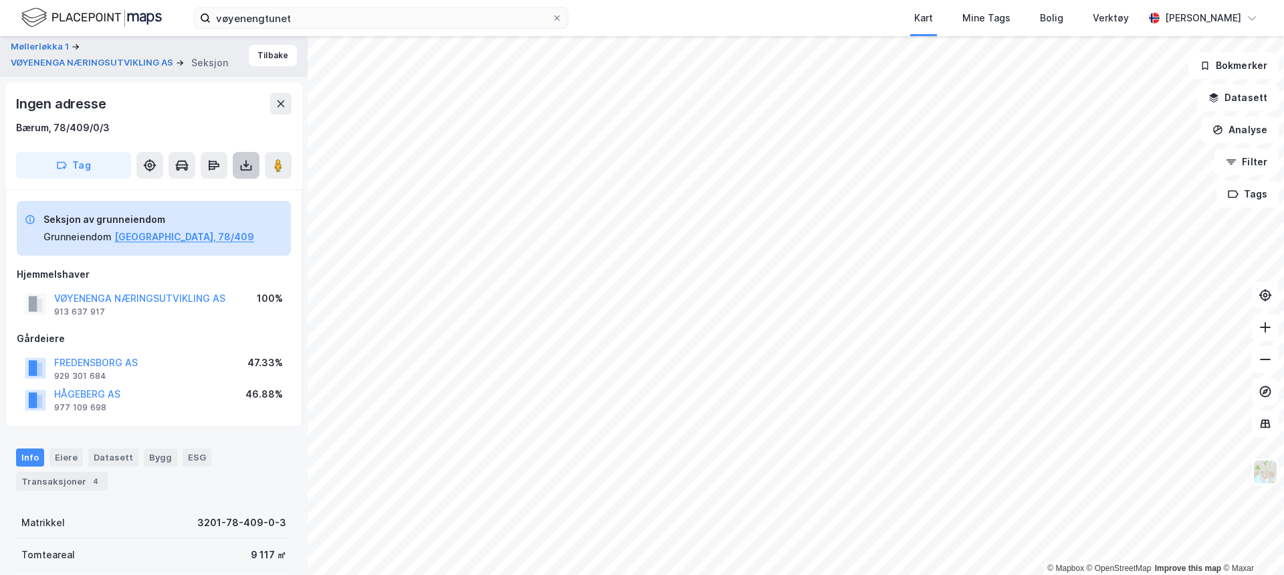
click at [249, 162] on icon at bounding box center [245, 165] width 13 height 13
click at [237, 191] on div "Last ned grunnbok" at bounding box center [188, 191] width 142 height 21
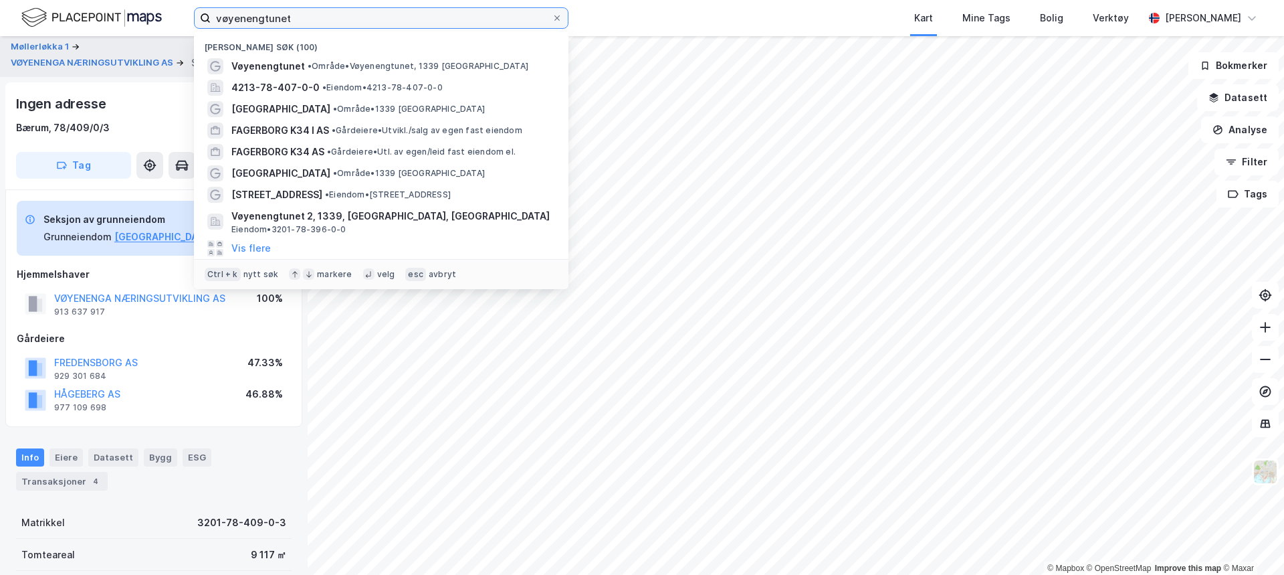
drag, startPoint x: 307, startPoint y: 13, endPoint x: 172, endPoint y: 12, distance: 135.1
click at [172, 12] on div "vøyenengtunet Nylige søk (100) Vøyenengtunet • Område • Vøyenengtunet, 1339 [GE…" at bounding box center [642, 18] width 1284 height 36
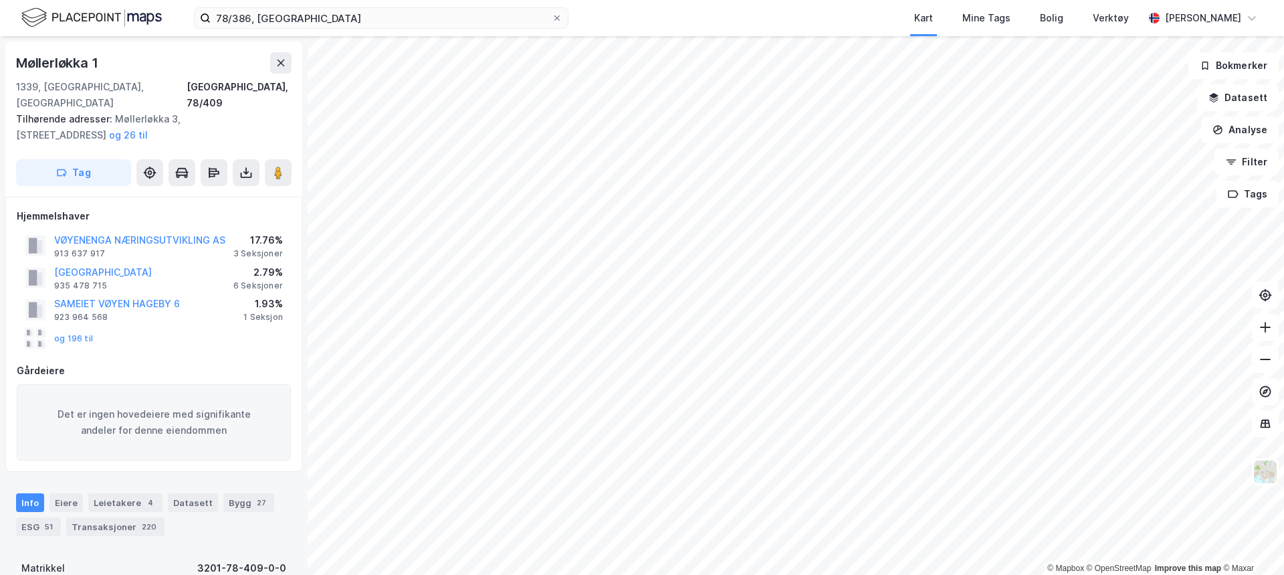
scroll to position [2, 0]
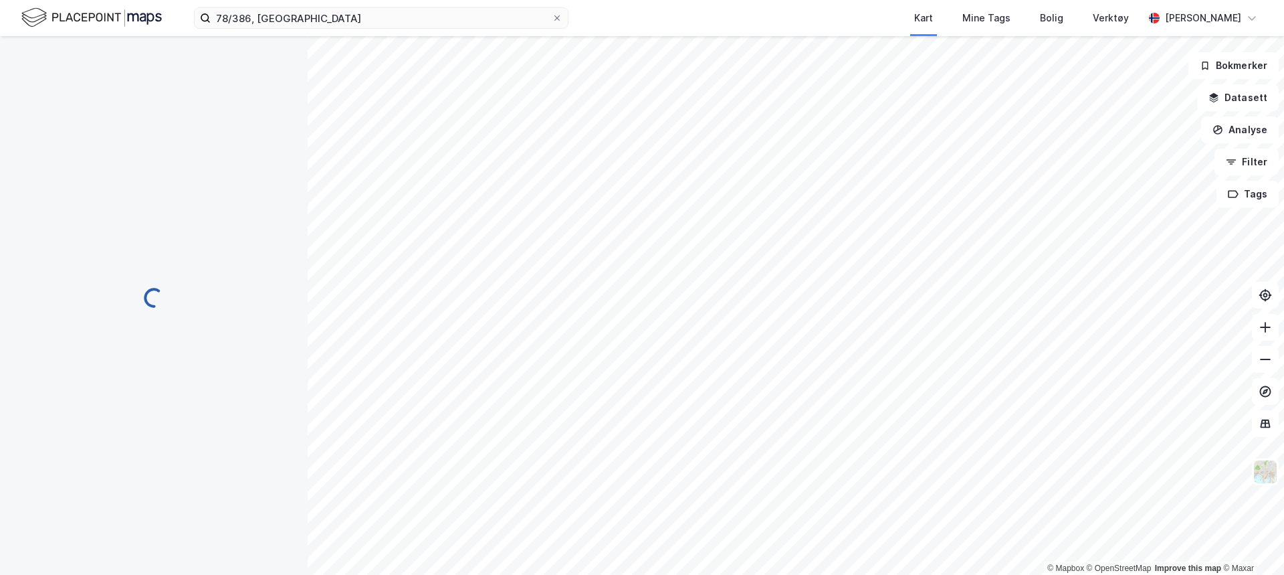
scroll to position [2, 0]
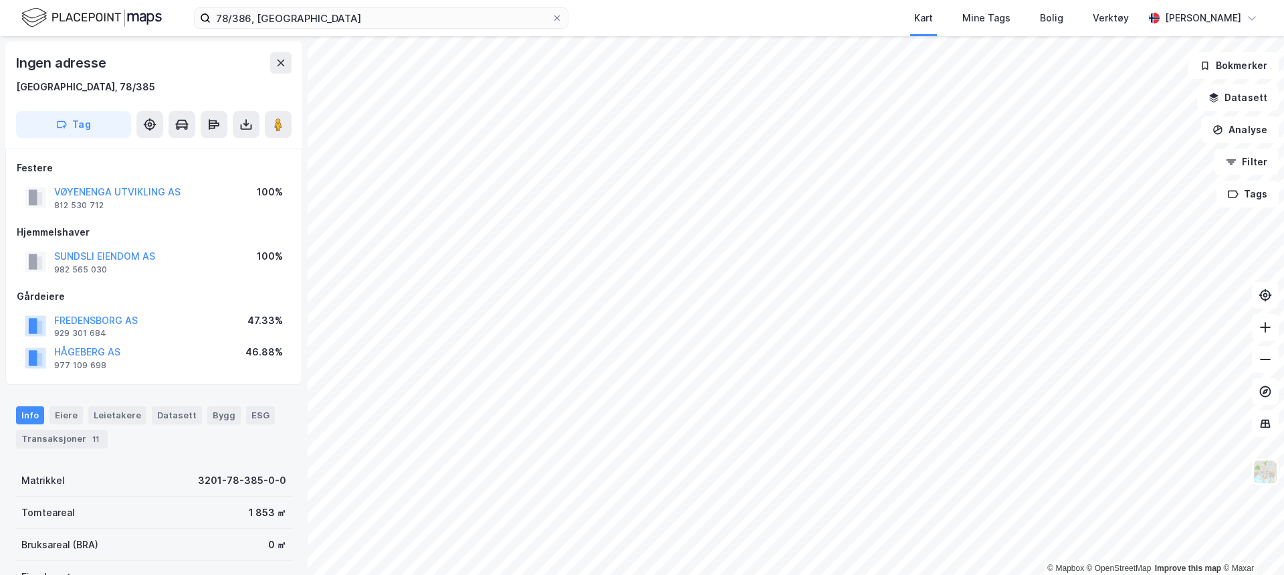
scroll to position [2, 0]
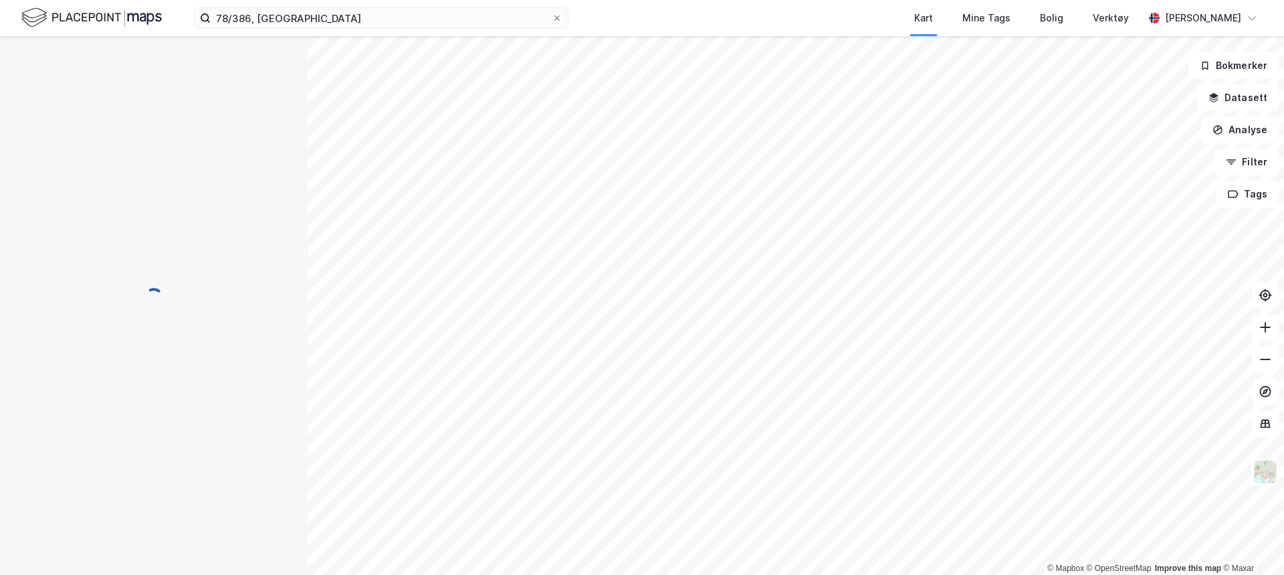
scroll to position [2, 0]
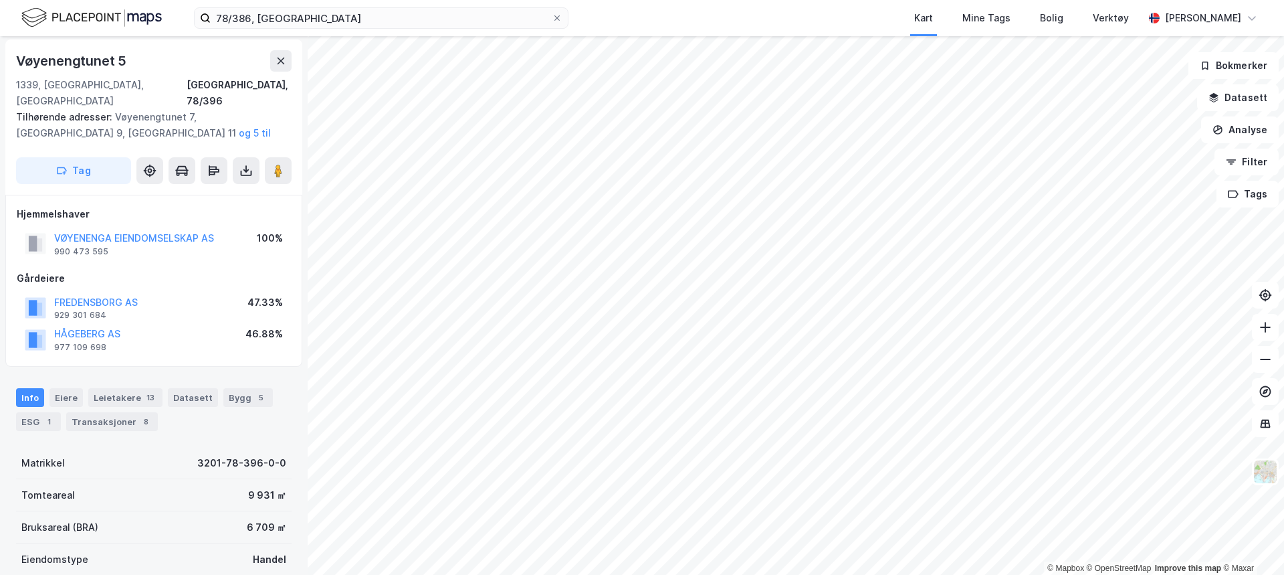
scroll to position [2, 0]
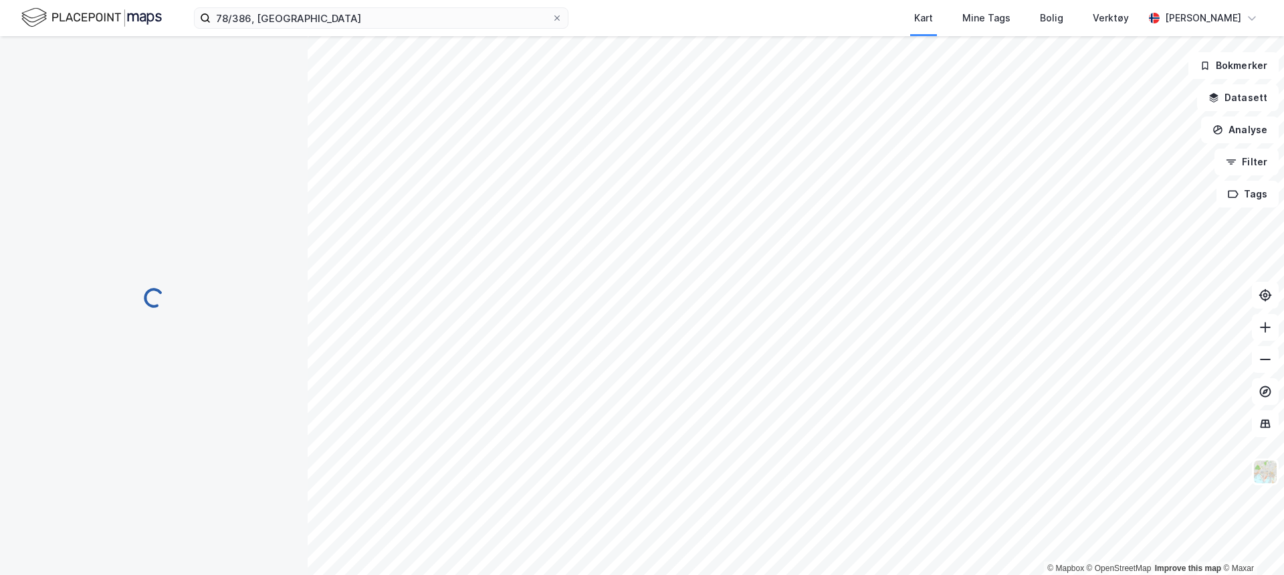
scroll to position [2, 0]
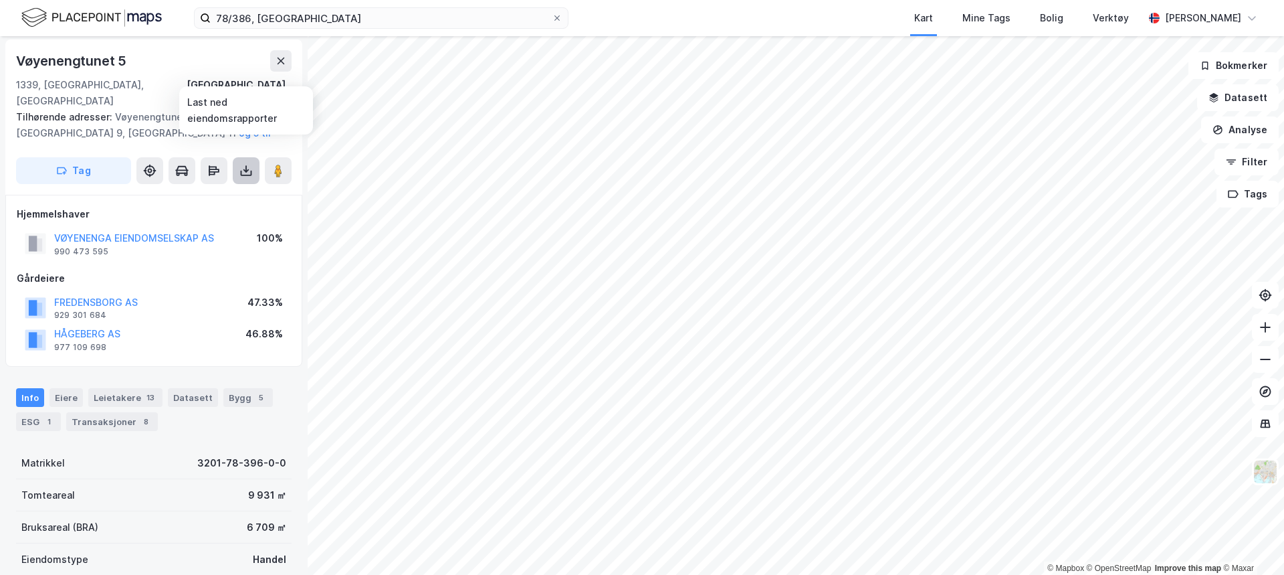
click at [243, 164] on icon at bounding box center [245, 170] width 13 height 13
click at [240, 187] on div "Last ned grunnbok" at bounding box center [188, 197] width 142 height 21
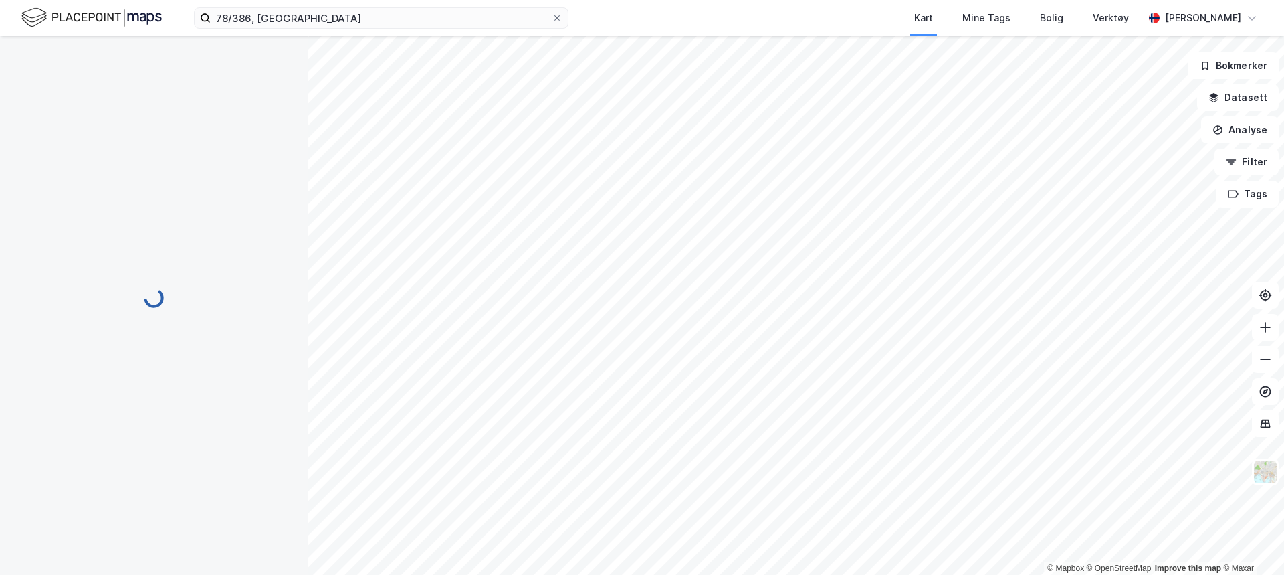
scroll to position [2, 0]
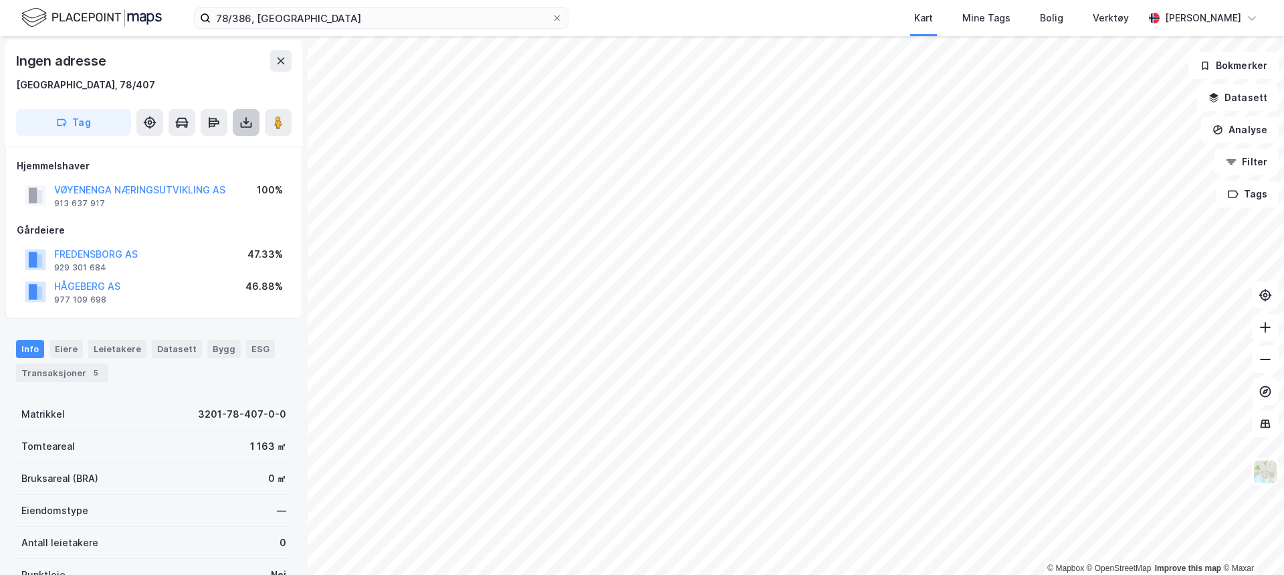
click at [246, 124] on icon at bounding box center [245, 122] width 13 height 13
click at [205, 153] on div "Last ned grunnbok" at bounding box center [180, 149] width 78 height 11
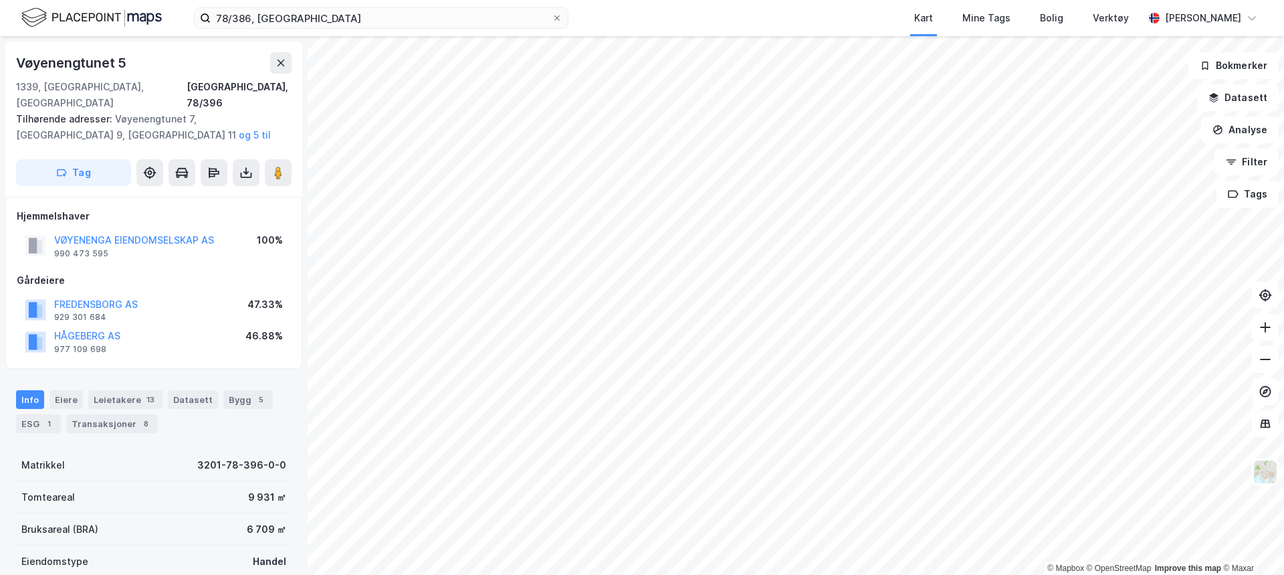
scroll to position [2, 0]
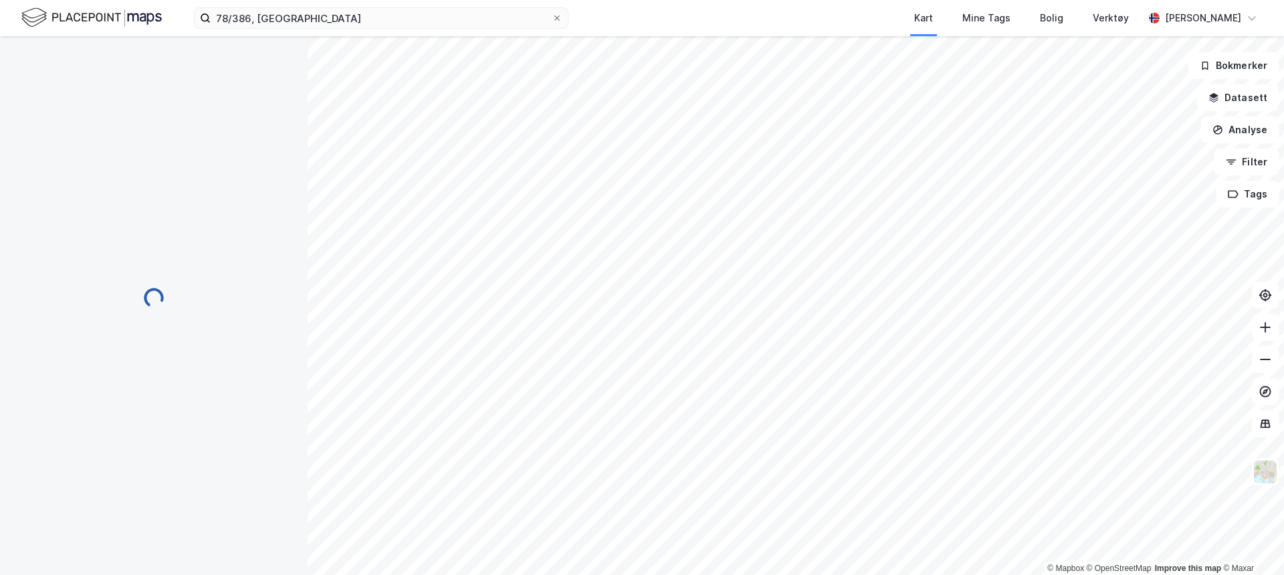
scroll to position [2, 0]
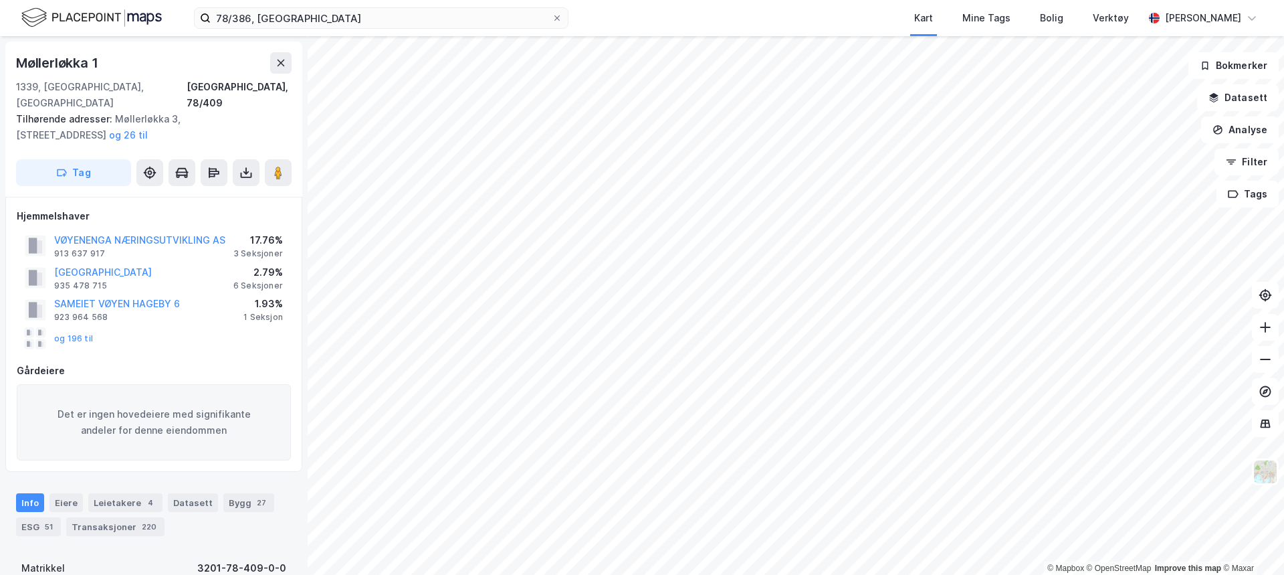
scroll to position [2, 0]
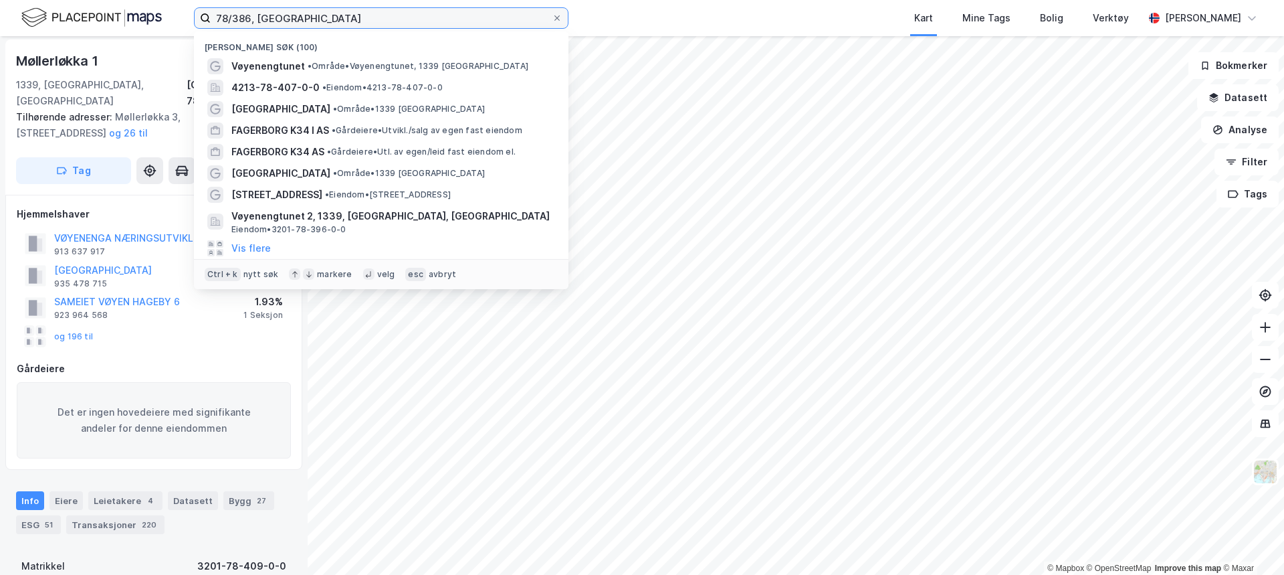
drag, startPoint x: 249, startPoint y: 18, endPoint x: 238, endPoint y: 21, distance: 11.0
click at [238, 21] on input "78/386, [GEOGRAPHIC_DATA]" at bounding box center [381, 18] width 341 height 20
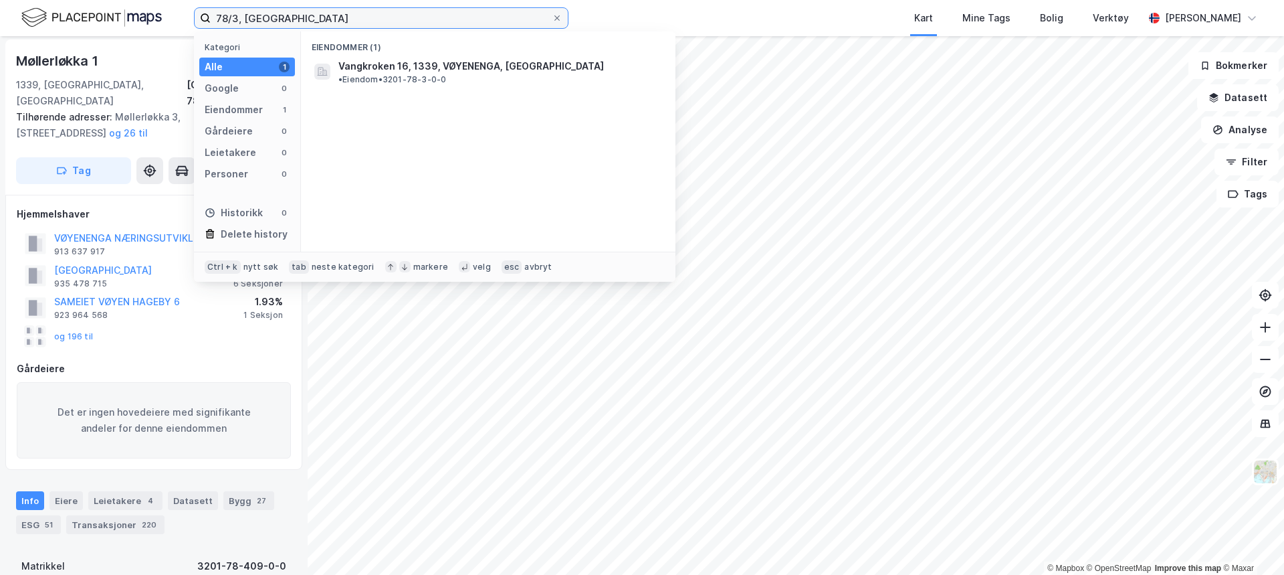
type input "78/3, [GEOGRAPHIC_DATA]"
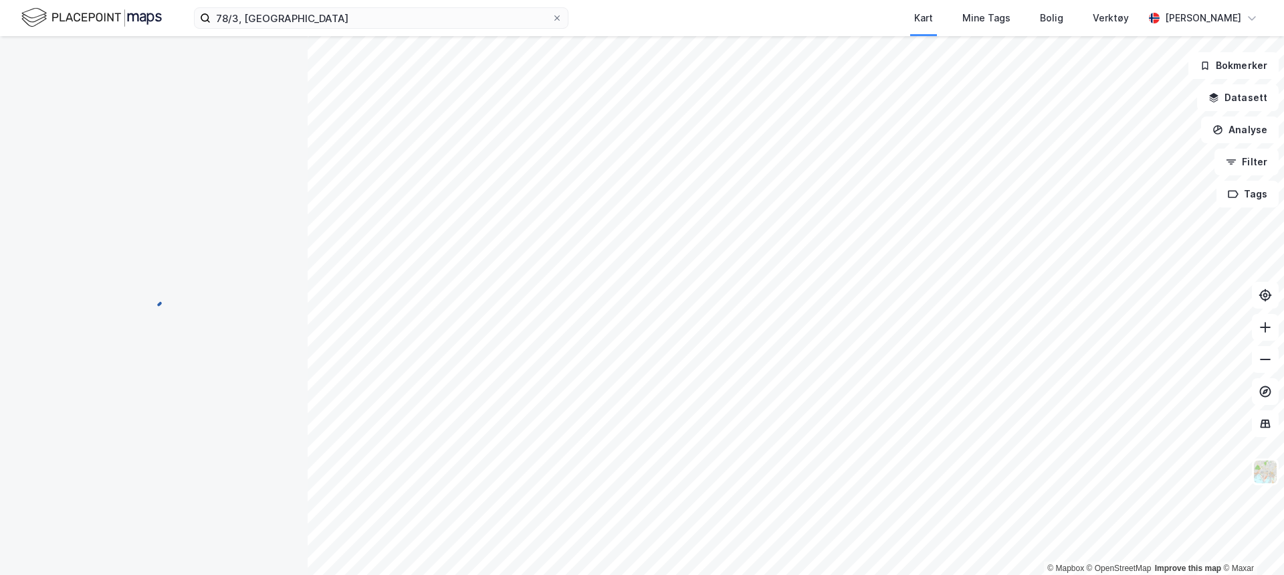
scroll to position [2, 0]
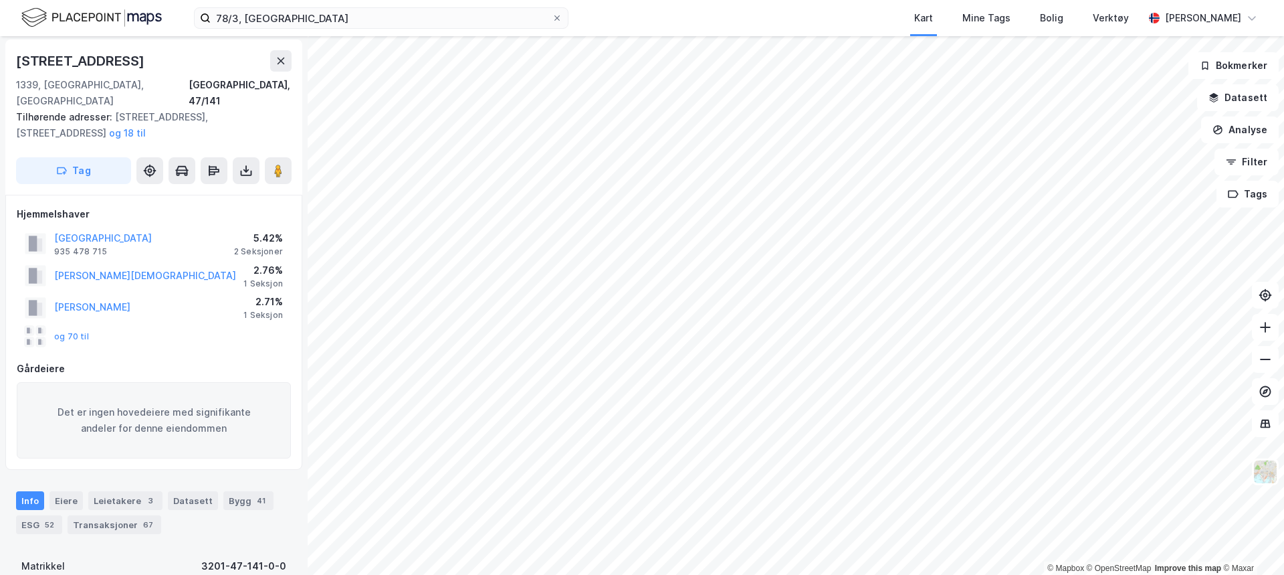
scroll to position [2, 0]
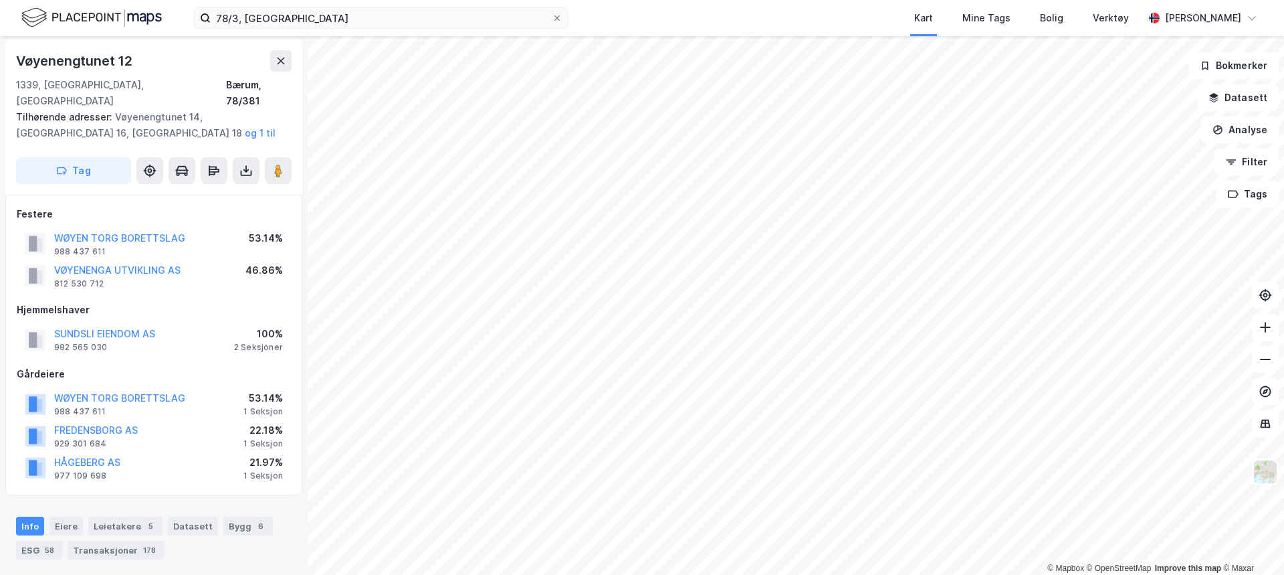
scroll to position [2, 0]
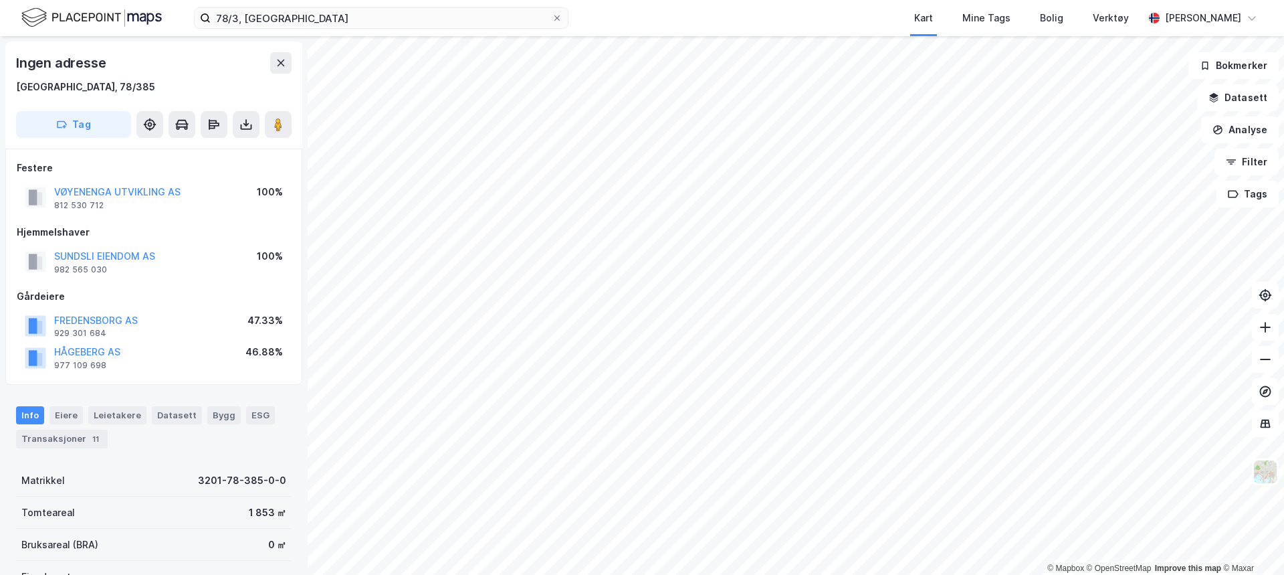
scroll to position [2, 0]
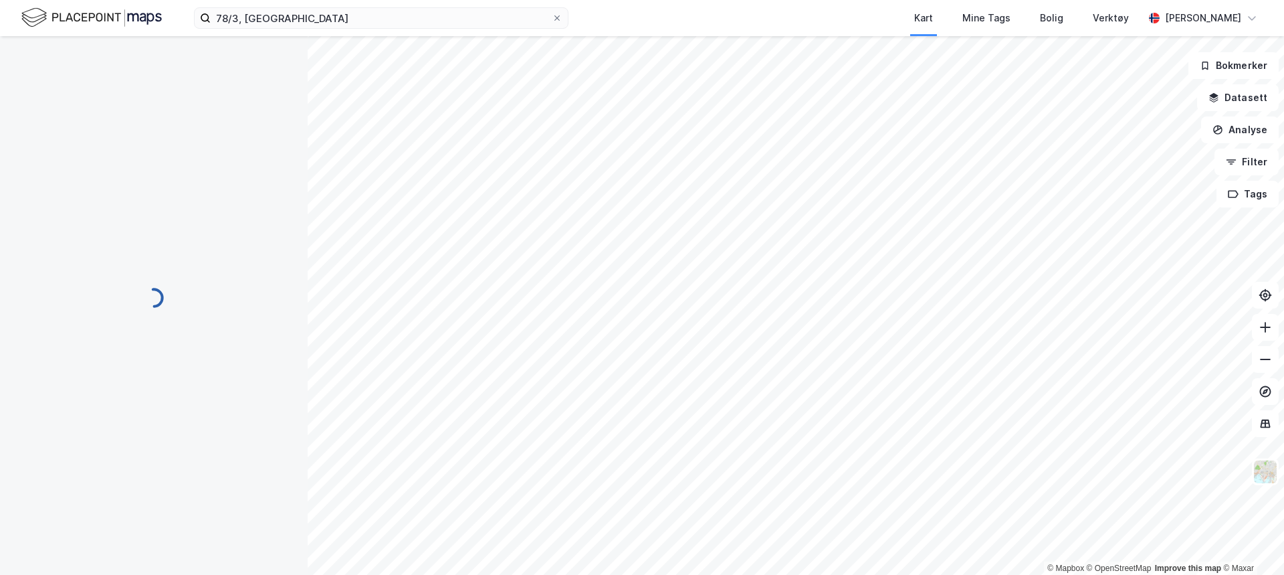
scroll to position [2, 0]
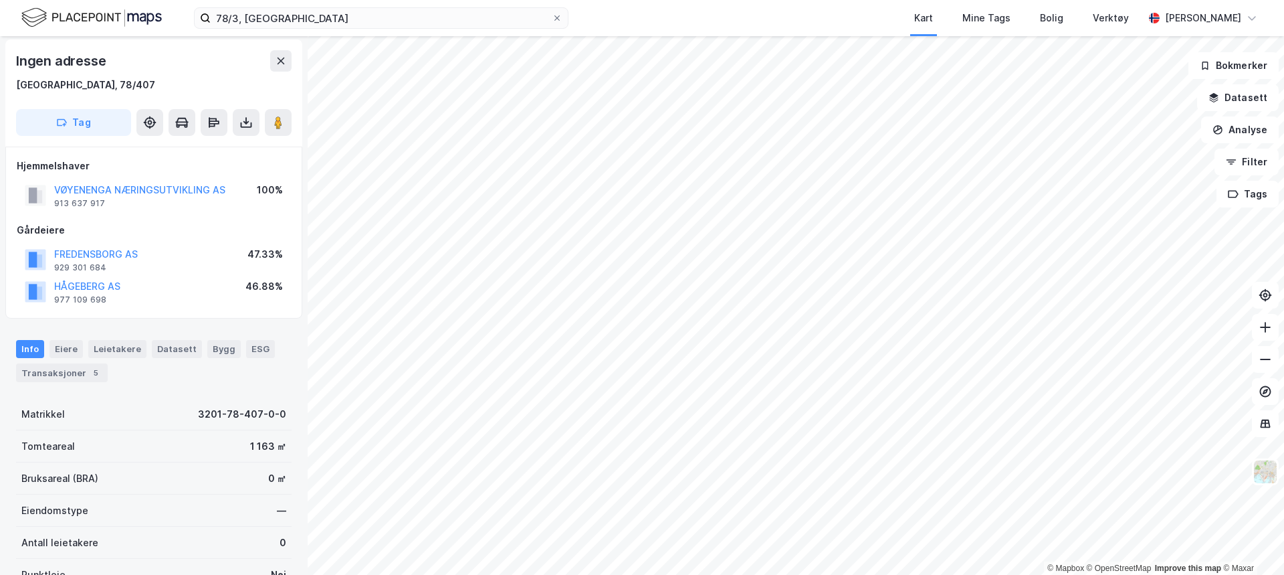
scroll to position [2, 0]
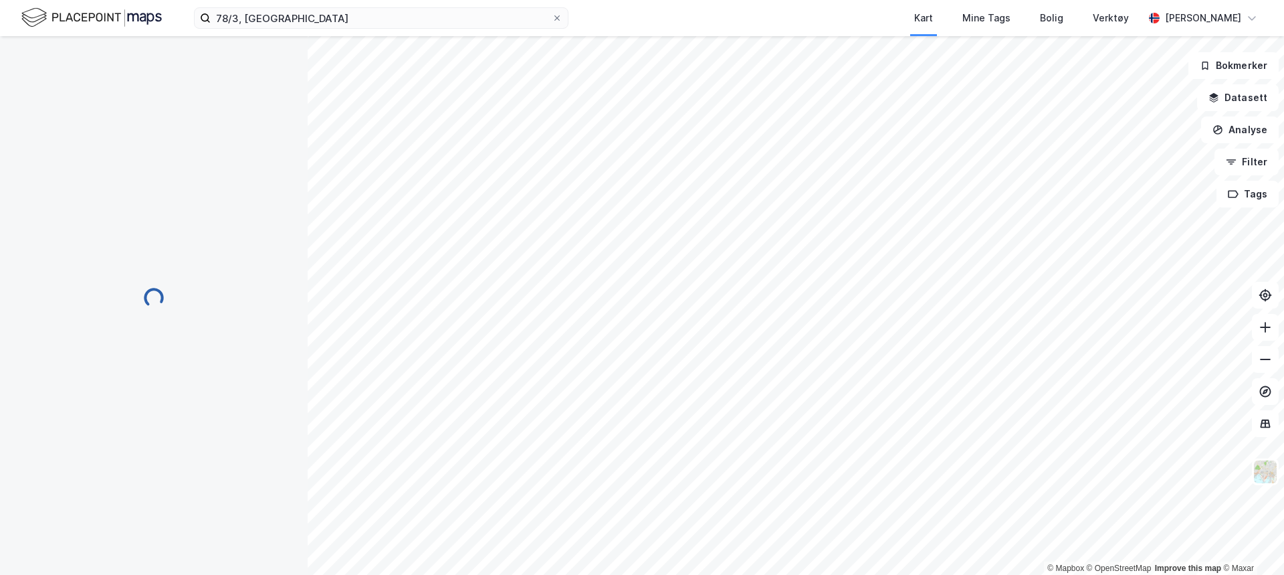
scroll to position [2, 0]
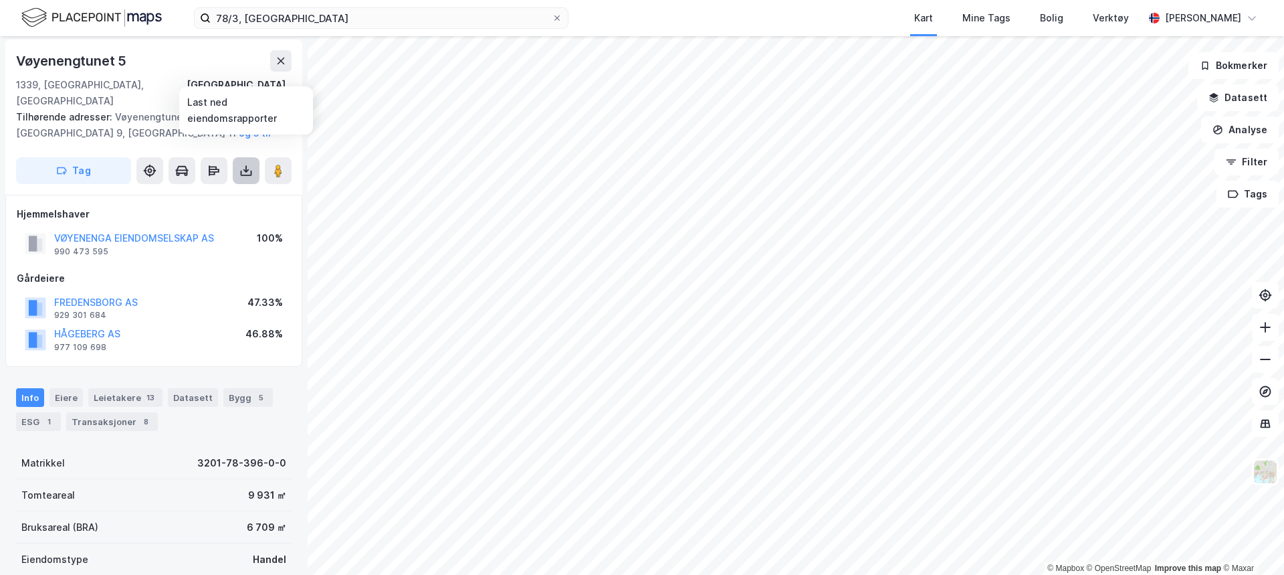
click at [250, 164] on icon at bounding box center [245, 170] width 13 height 13
click at [236, 191] on div "Last ned grunnbok" at bounding box center [188, 197] width 142 height 21
